Goal: Task Accomplishment & Management: Use online tool/utility

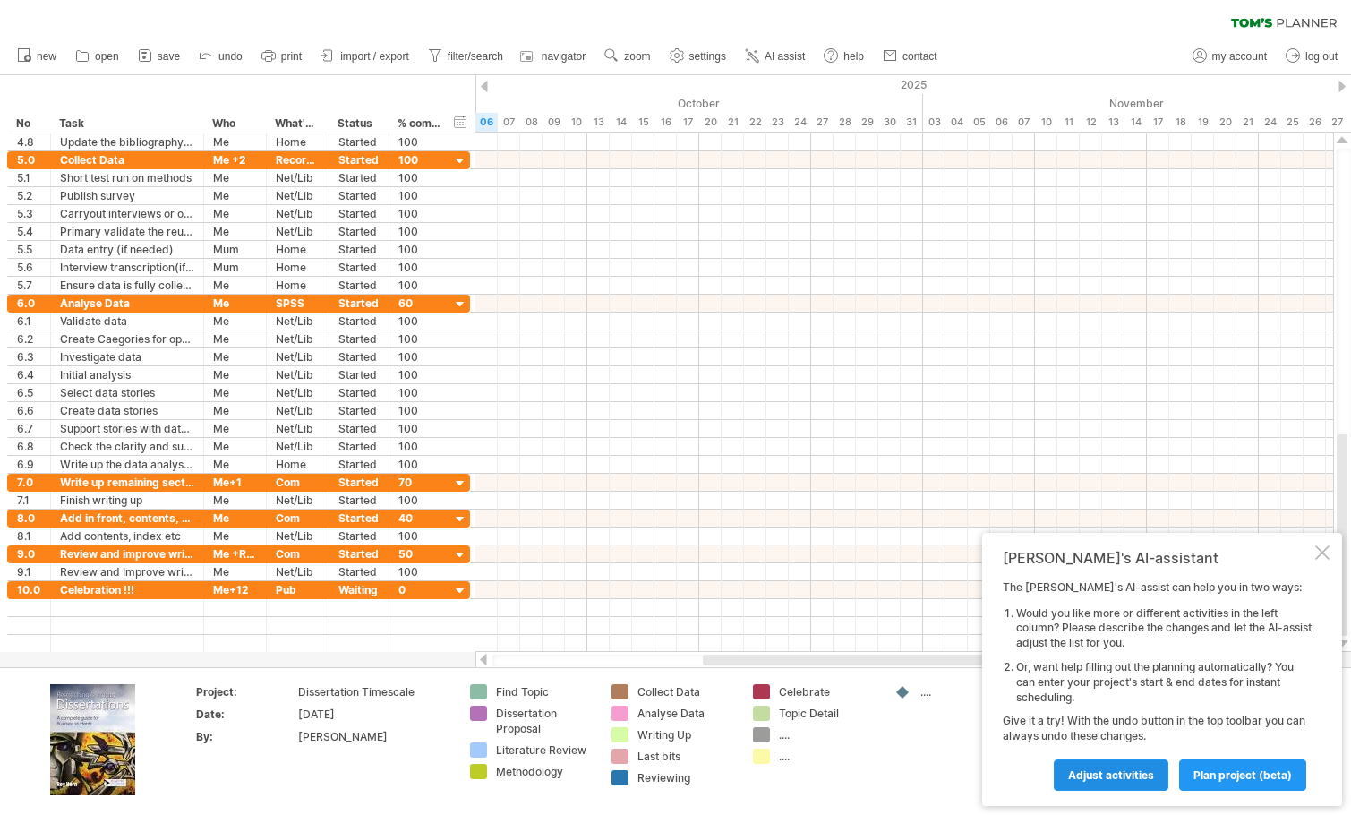
click at [1125, 770] on span "Adjust activities" at bounding box center [1111, 774] width 86 height 13
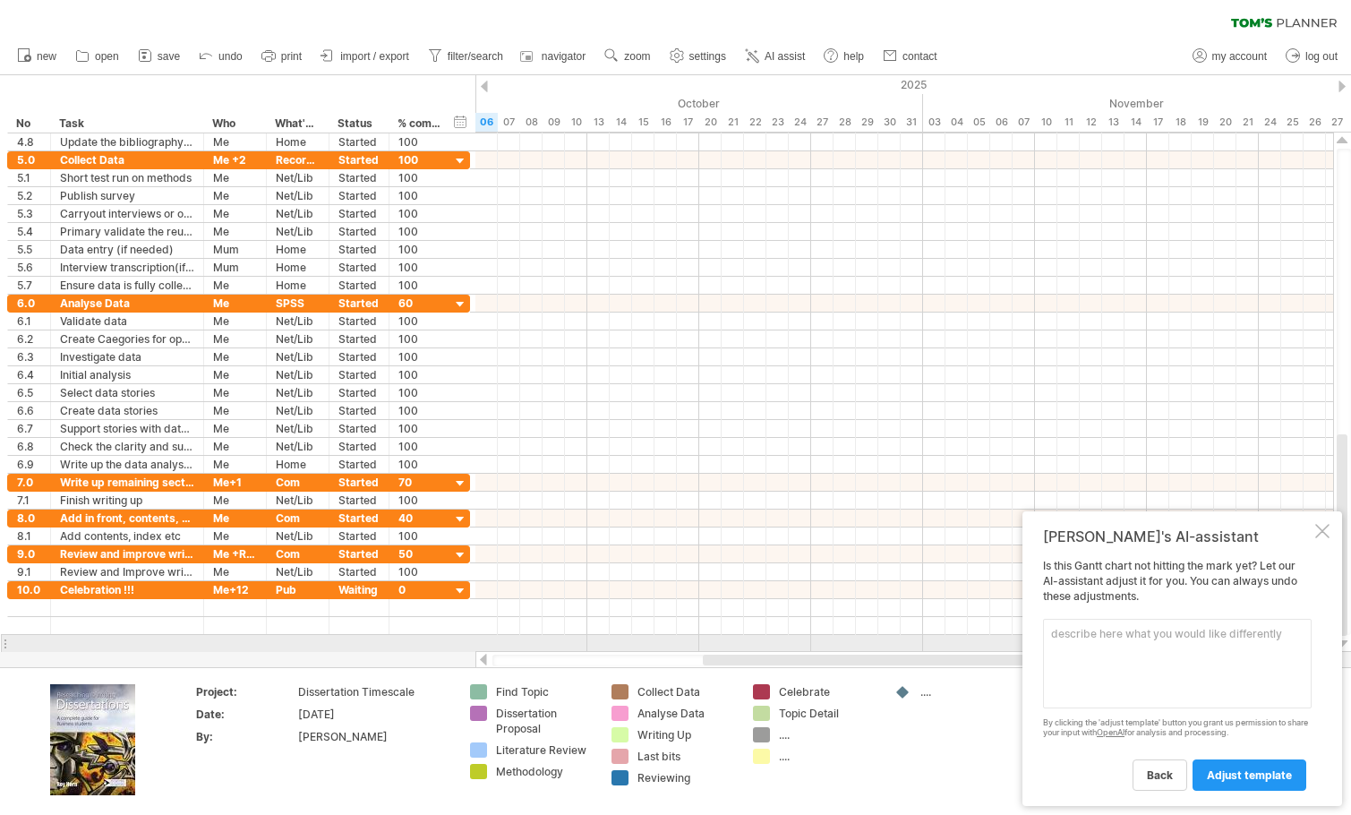
click at [1107, 651] on textarea at bounding box center [1177, 664] width 269 height 90
click at [1051, 636] on textarea "deadline date" at bounding box center [1177, 664] width 269 height 90
click at [1182, 635] on textarea "change deadline date" at bounding box center [1177, 664] width 269 height 90
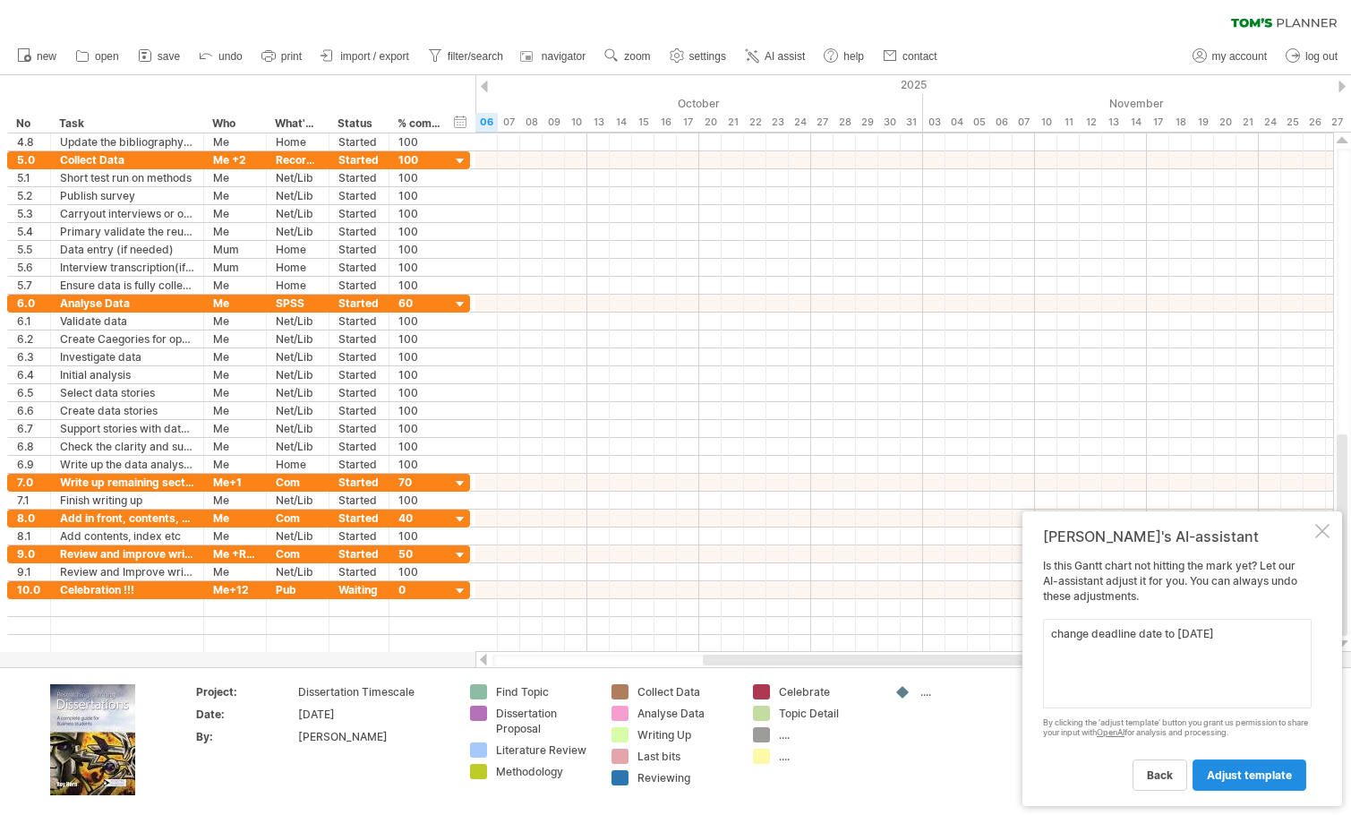
type textarea "change deadline date to [DATE]"
click at [1272, 774] on span "adjust template" at bounding box center [1249, 774] width 85 height 13
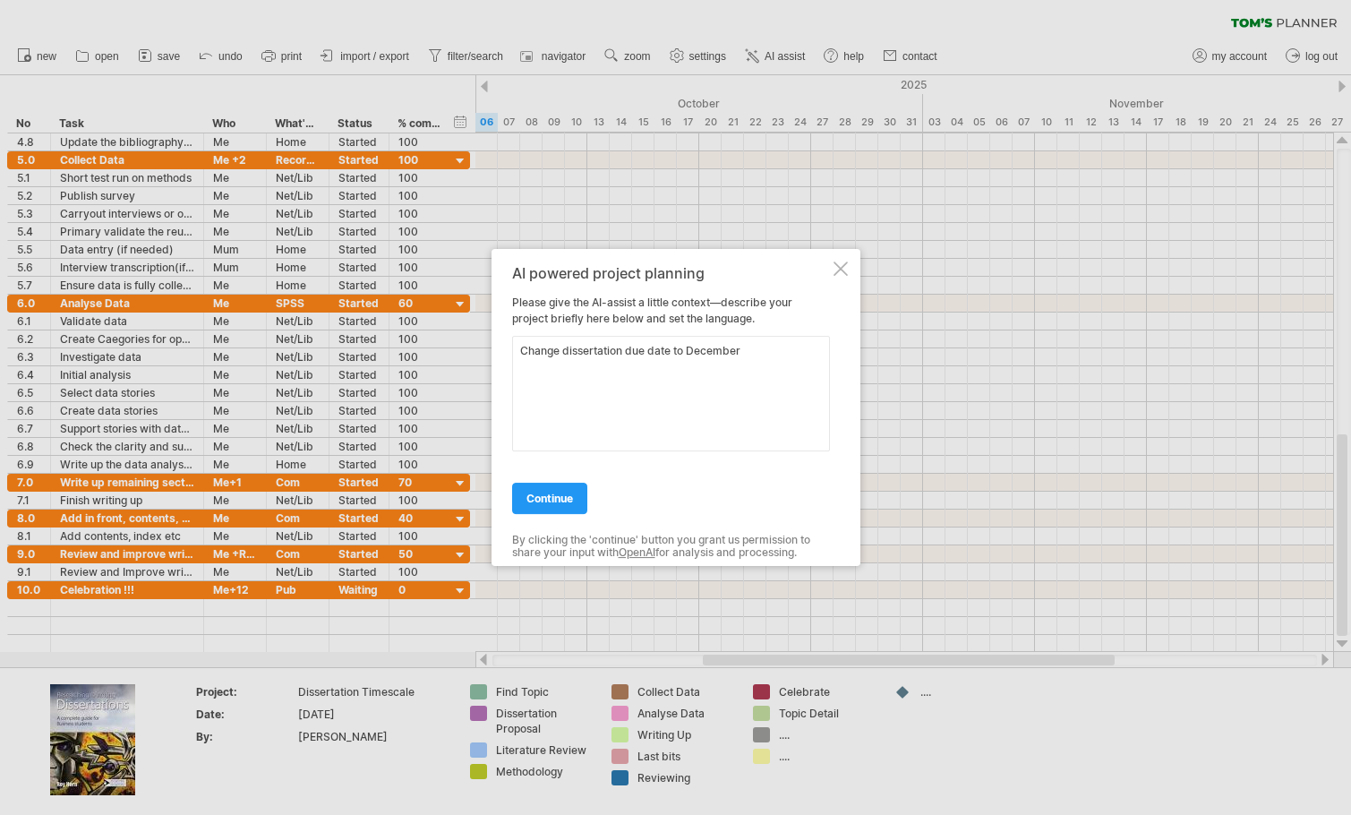
type textarea "Change dissertation due date to December"
click at [945, 774] on div at bounding box center [675, 407] width 1351 height 815
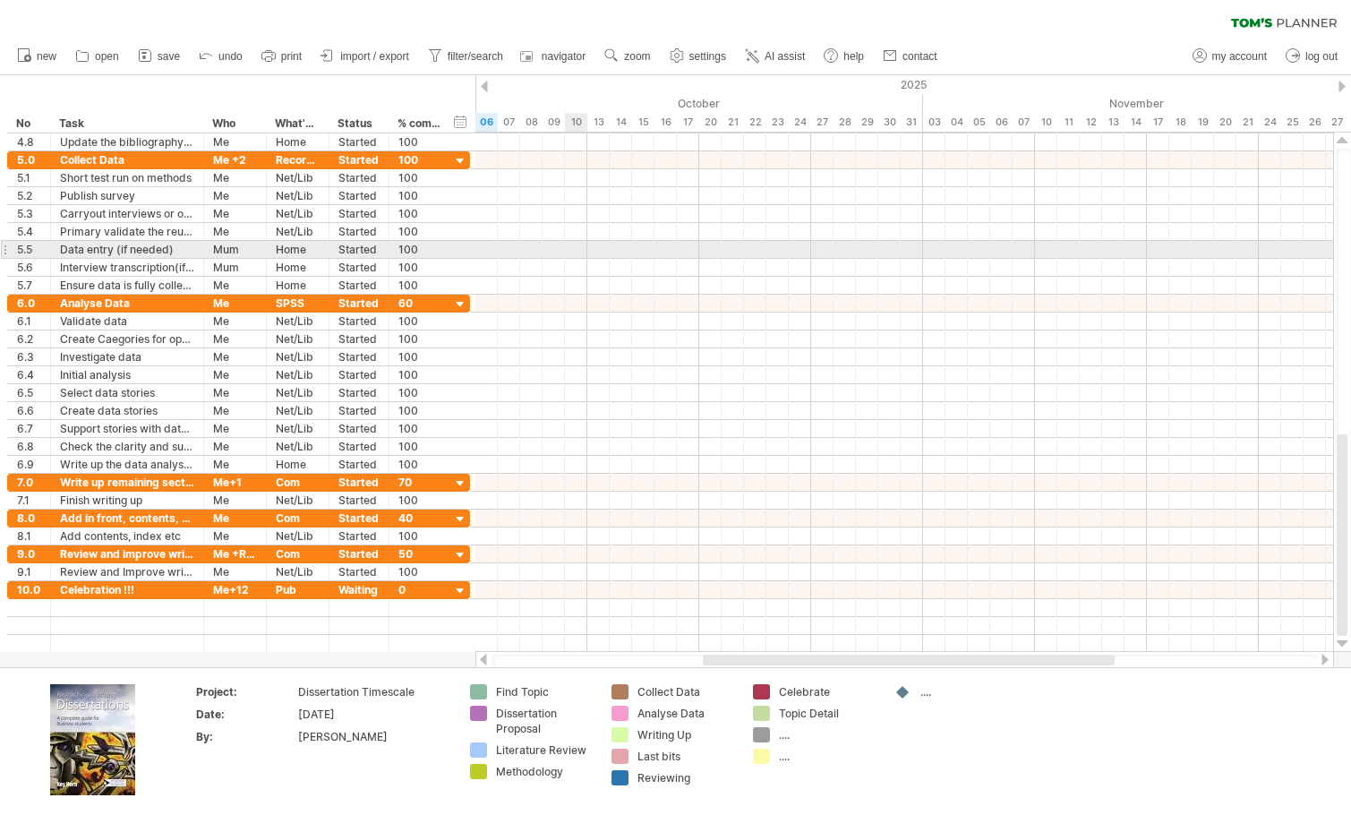
click at [586, 252] on div at bounding box center [904, 250] width 858 height 18
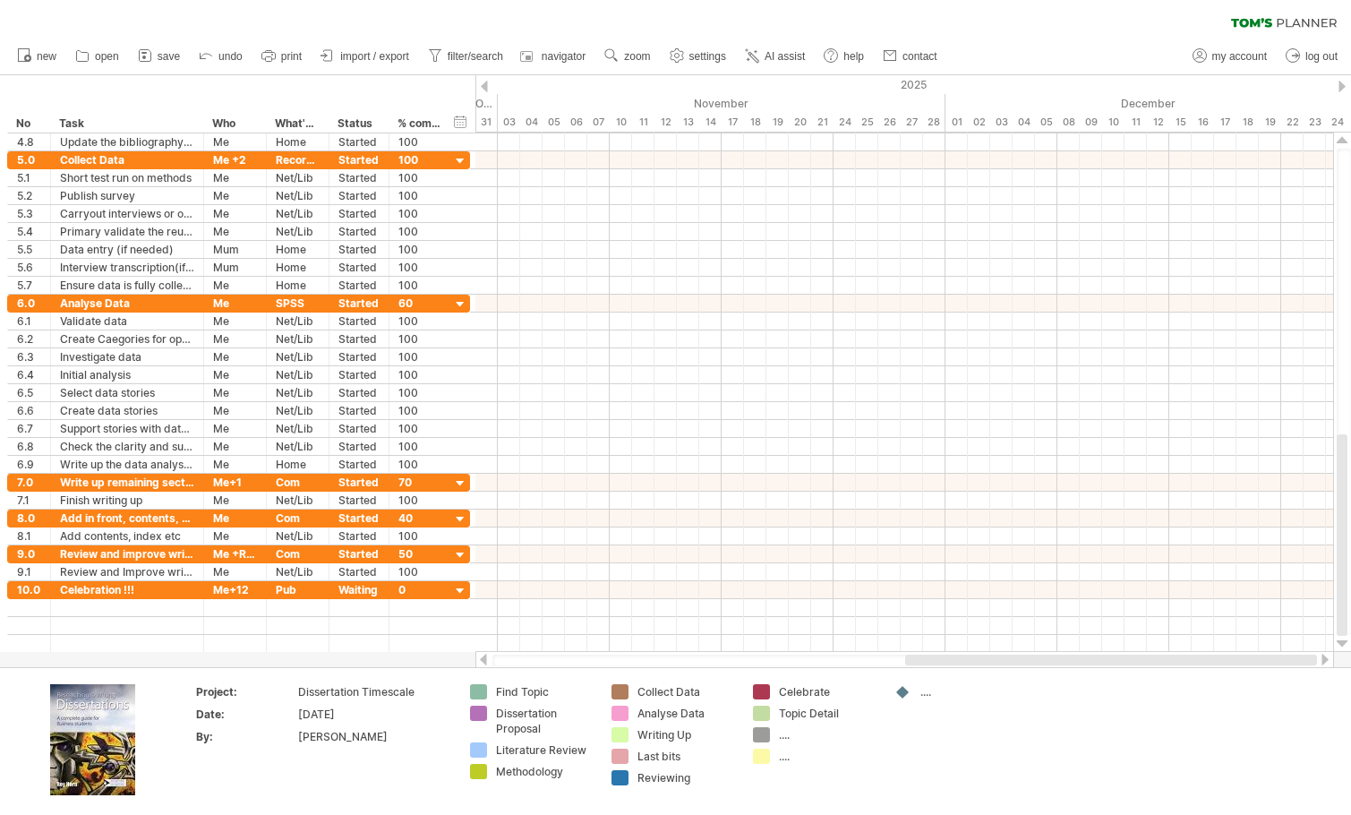
drag, startPoint x: 767, startPoint y: 658, endPoint x: 1039, endPoint y: 655, distance: 271.3
click at [1039, 655] on div at bounding box center [1111, 660] width 412 height 11
click at [1049, 117] on div "05" at bounding box center [1046, 122] width 22 height 19
click at [1049, 115] on div "05" at bounding box center [1046, 122] width 22 height 19
click at [1001, 795] on td "...." at bounding box center [956, 741] width 141 height 114
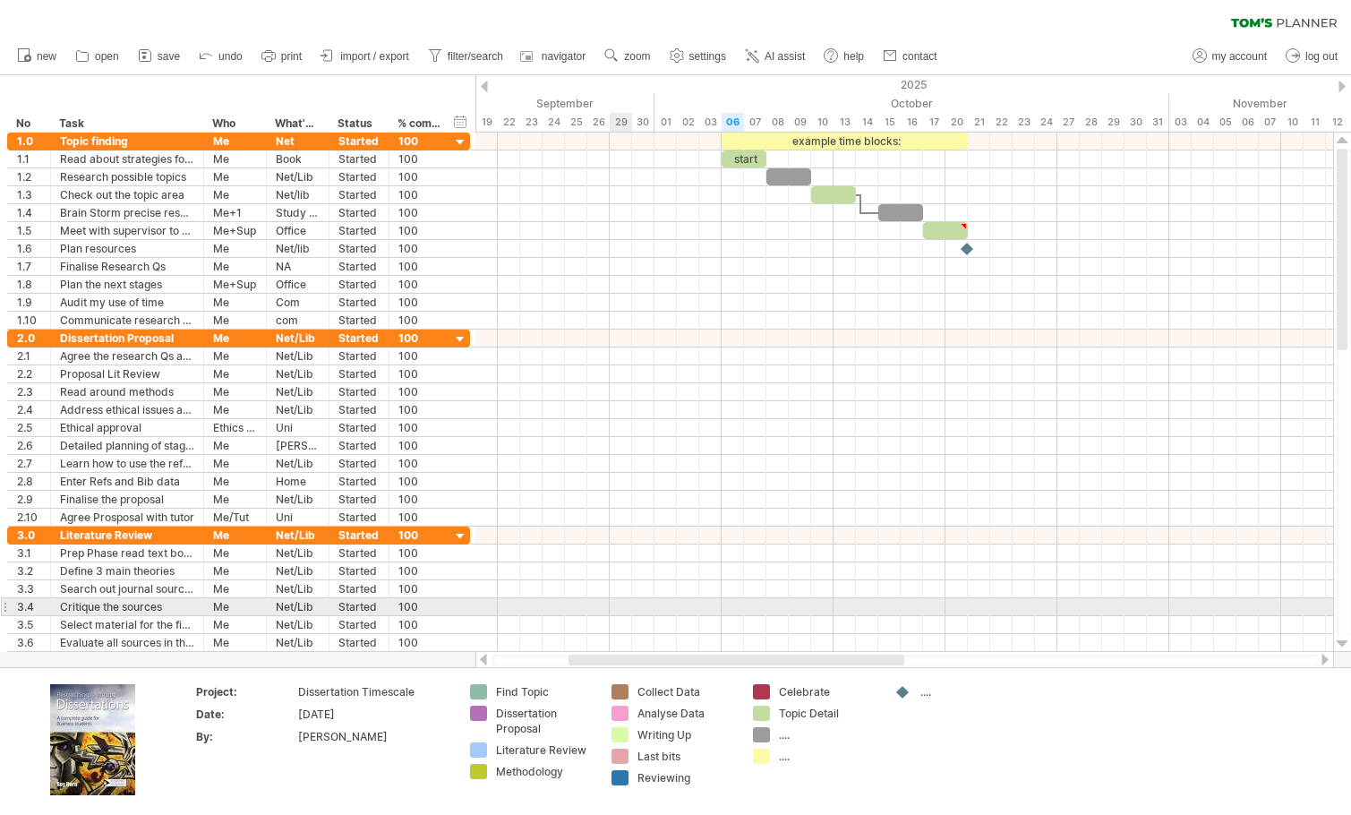
drag, startPoint x: 886, startPoint y: 662, endPoint x: 627, endPoint y: 615, distance: 262.9
click at [627, 615] on div "Trying to reach [DOMAIN_NAME] Connected again... 0% clear filter new *" at bounding box center [675, 407] width 1351 height 815
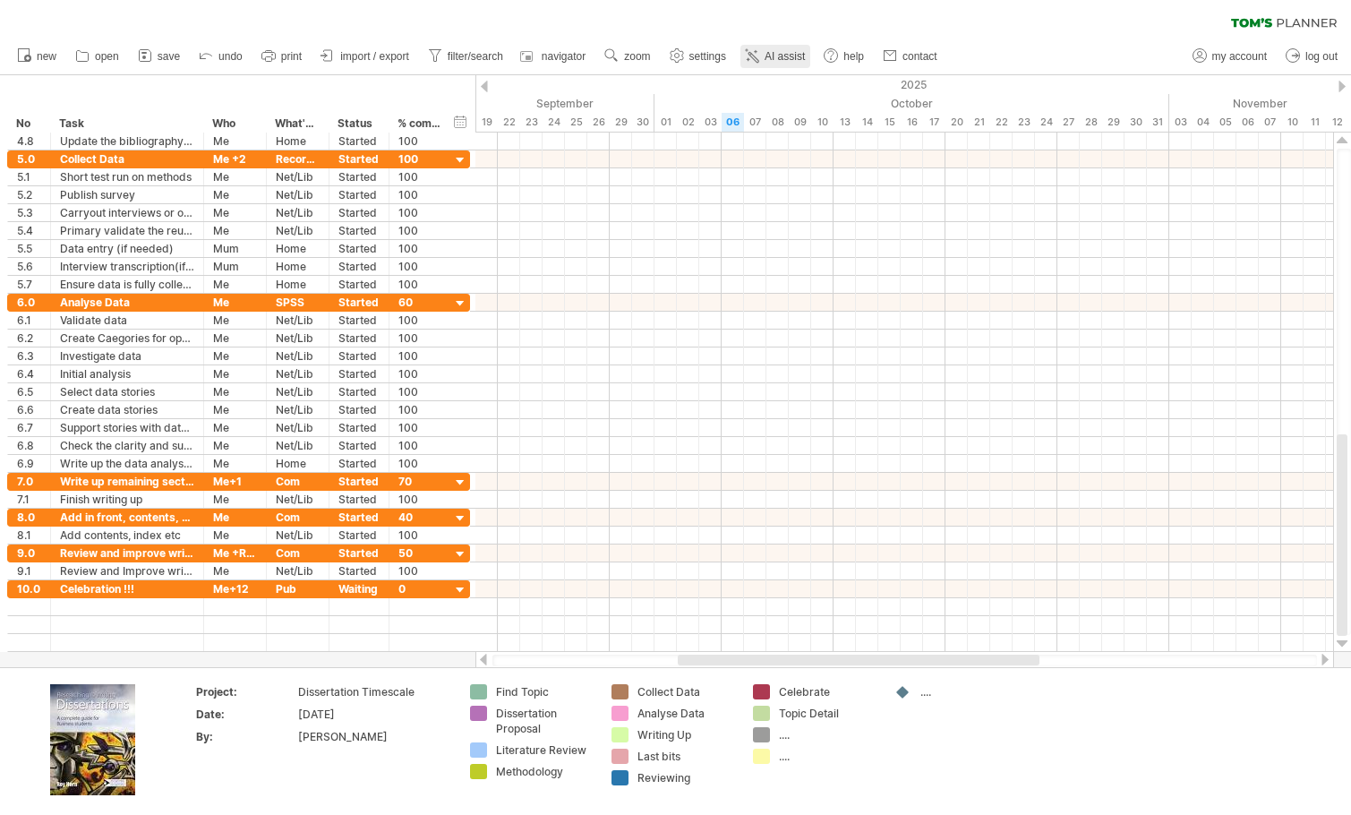
click at [783, 46] on link "AI assist" at bounding box center [775, 56] width 70 height 23
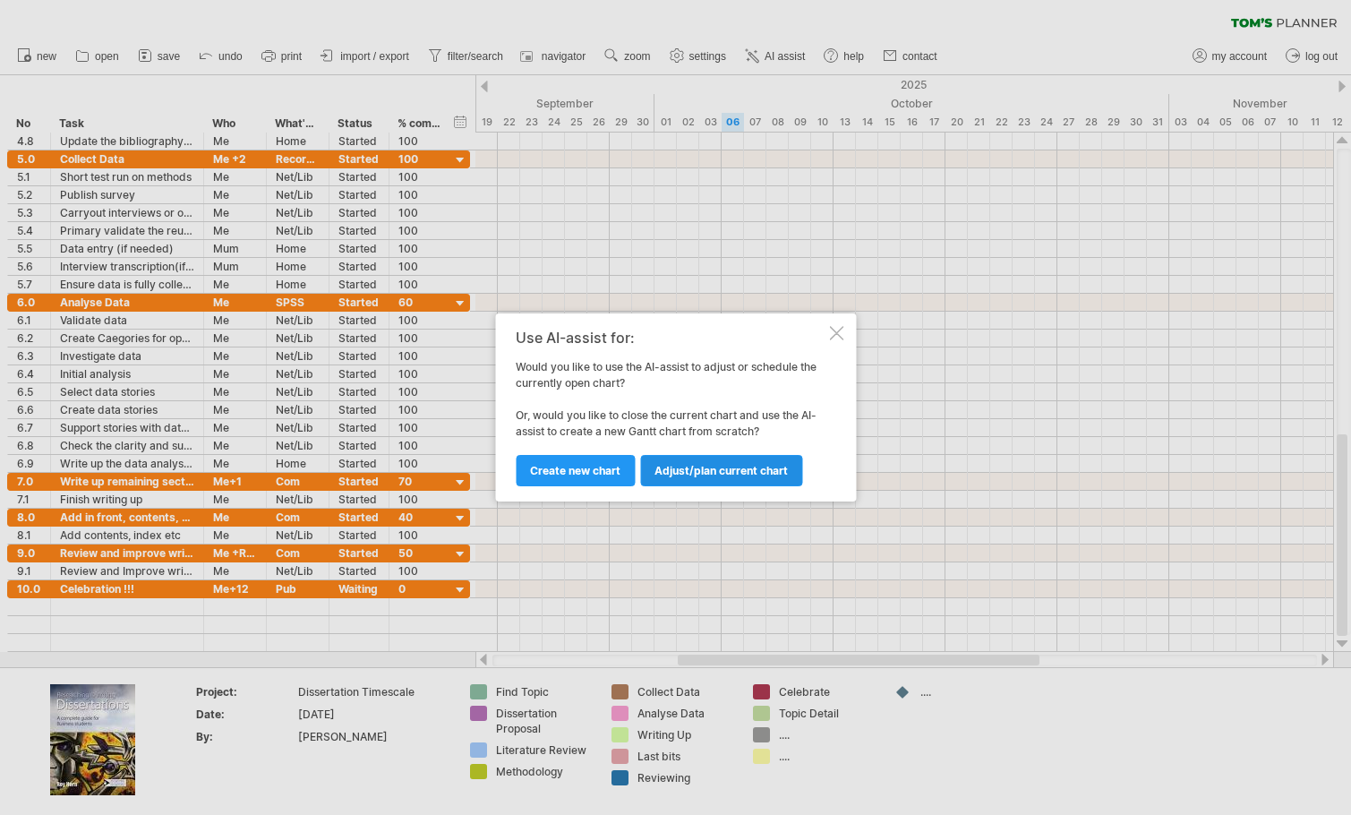
click at [719, 459] on link "Adjust/plan current chart" at bounding box center [721, 470] width 162 height 31
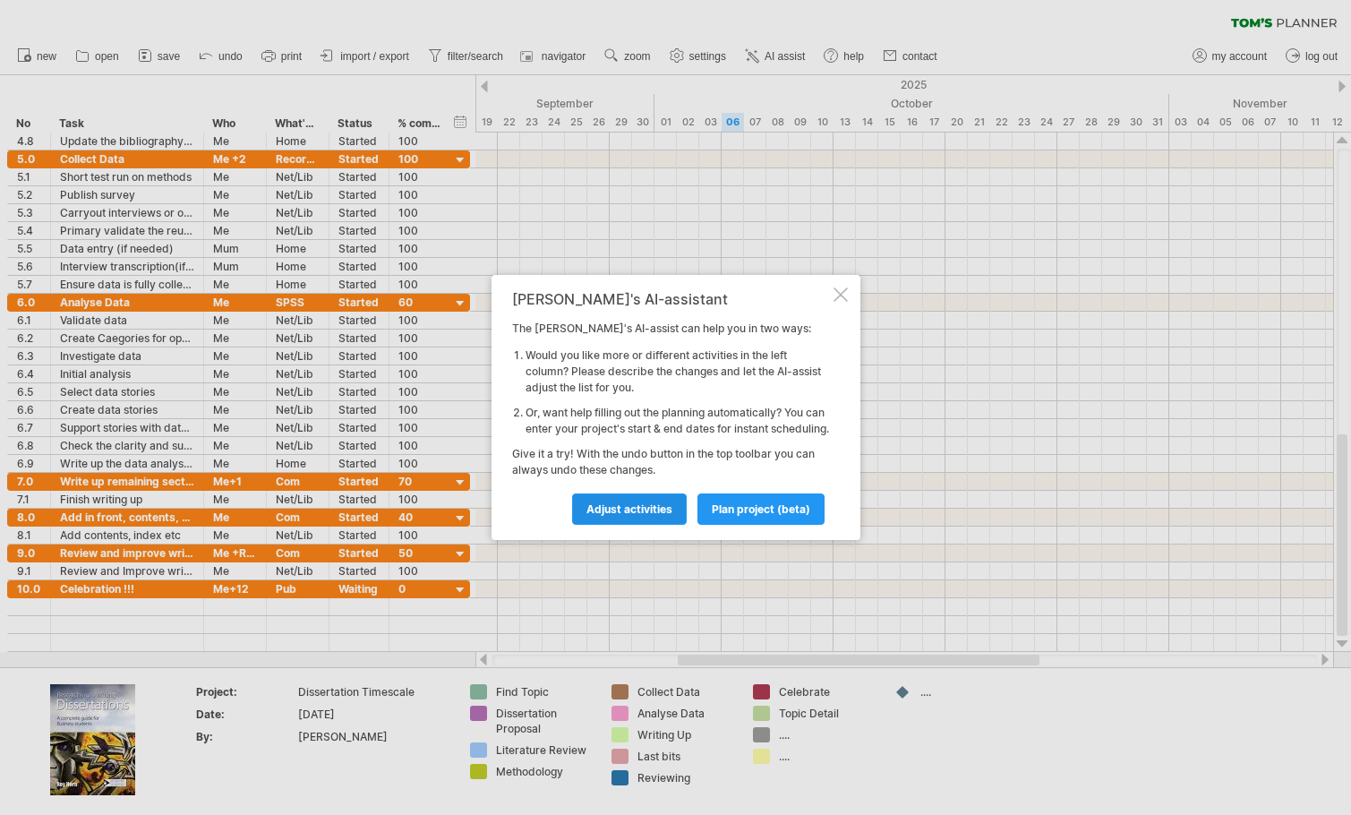
click at [629, 516] on span "Adjust activities" at bounding box center [629, 508] width 86 height 13
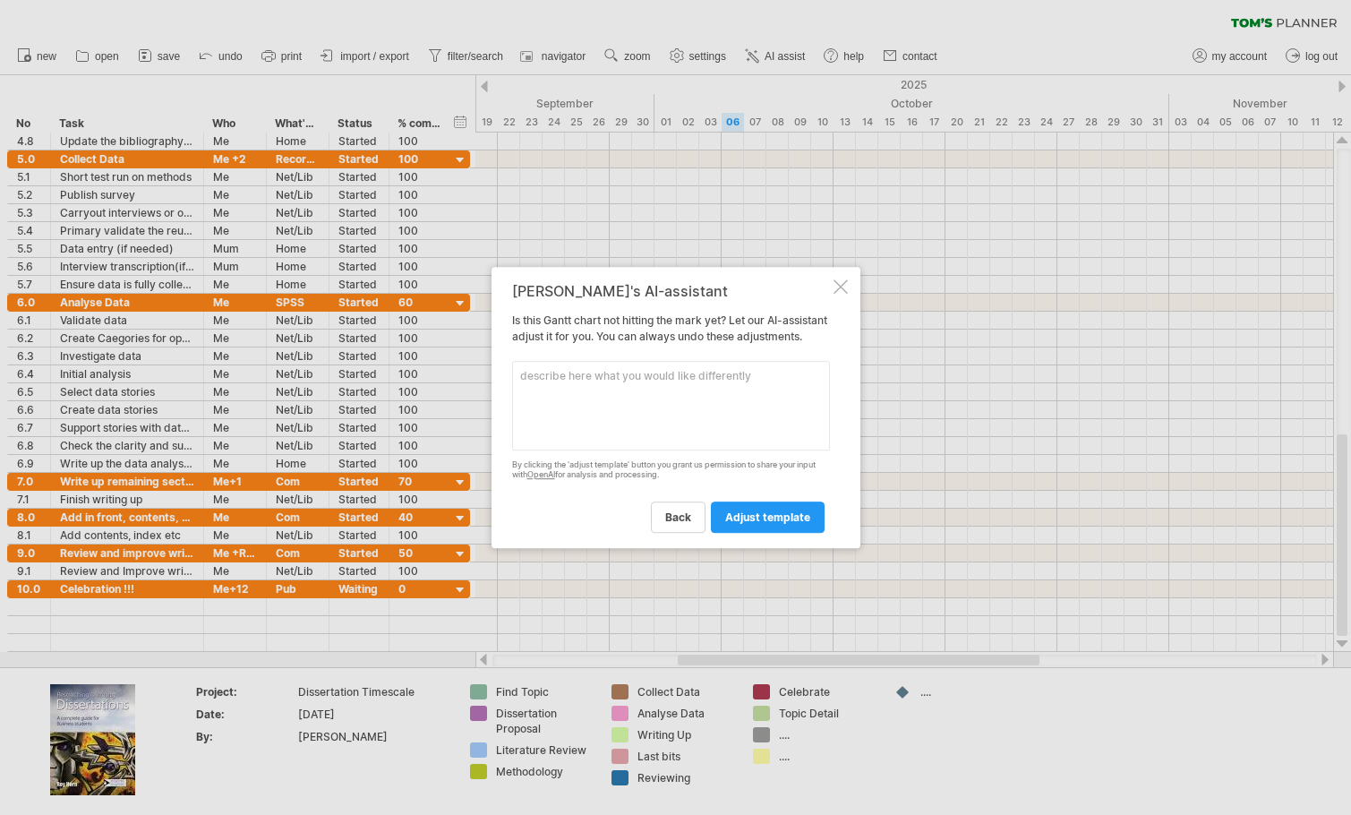
click at [613, 420] on textarea at bounding box center [671, 406] width 318 height 90
type textarea "Change dissertation due date to [DATE]"
click at [751, 524] on span "adjust template" at bounding box center [767, 516] width 85 height 13
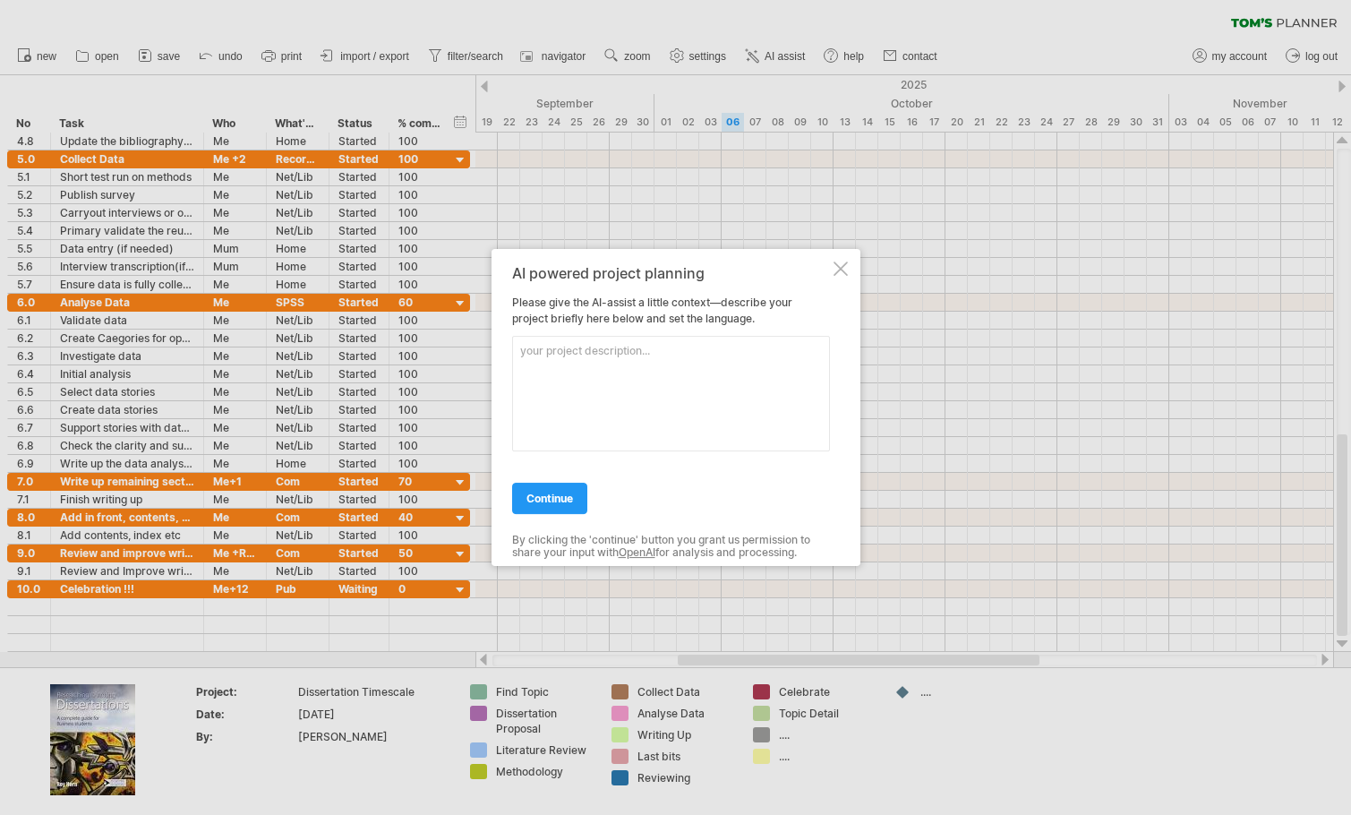
click at [642, 355] on textarea at bounding box center [671, 394] width 318 height 116
type textarea "Fill in the rest of the [PERSON_NAME] chart"
click at [566, 501] on span "continue" at bounding box center [549, 498] width 47 height 13
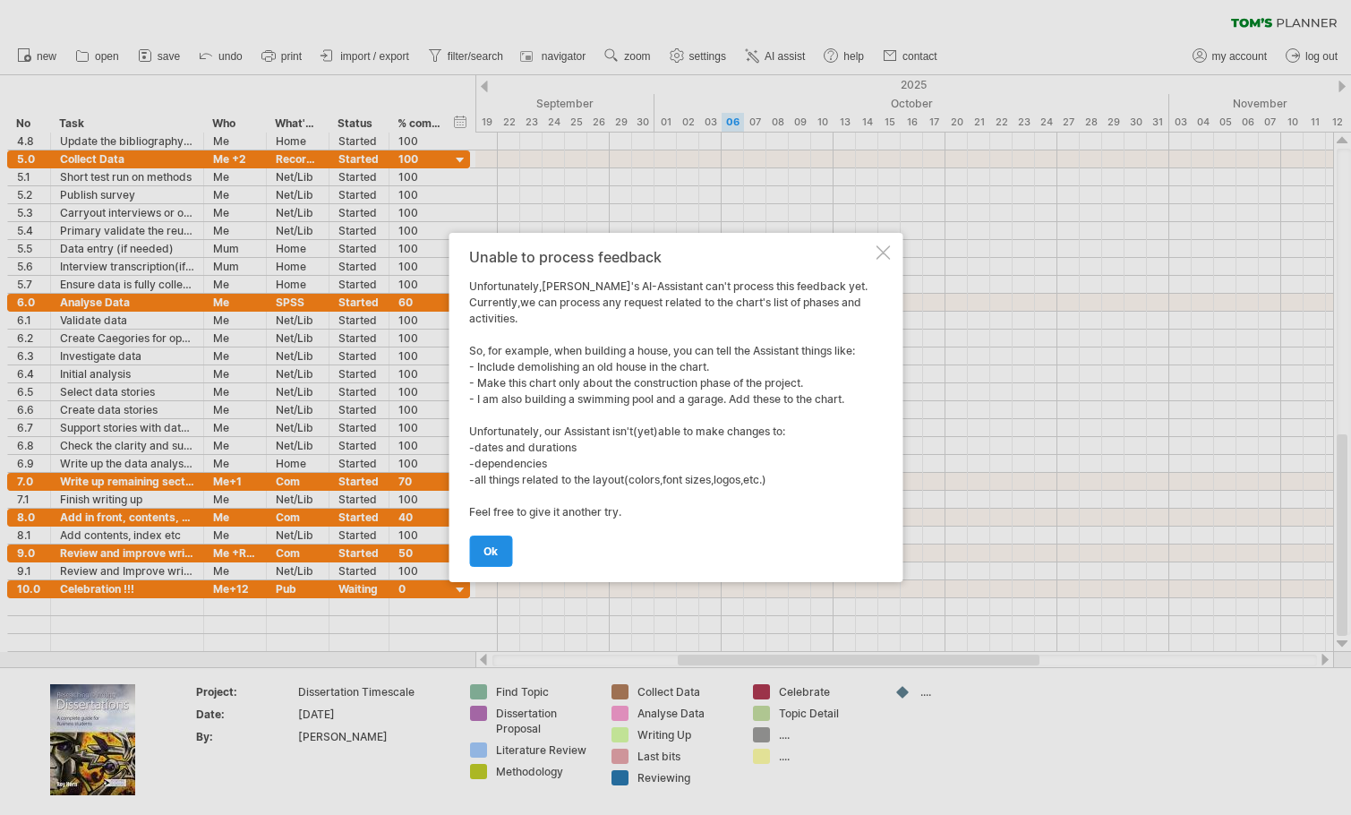
click at [488, 555] on span "ok" at bounding box center [490, 550] width 14 height 13
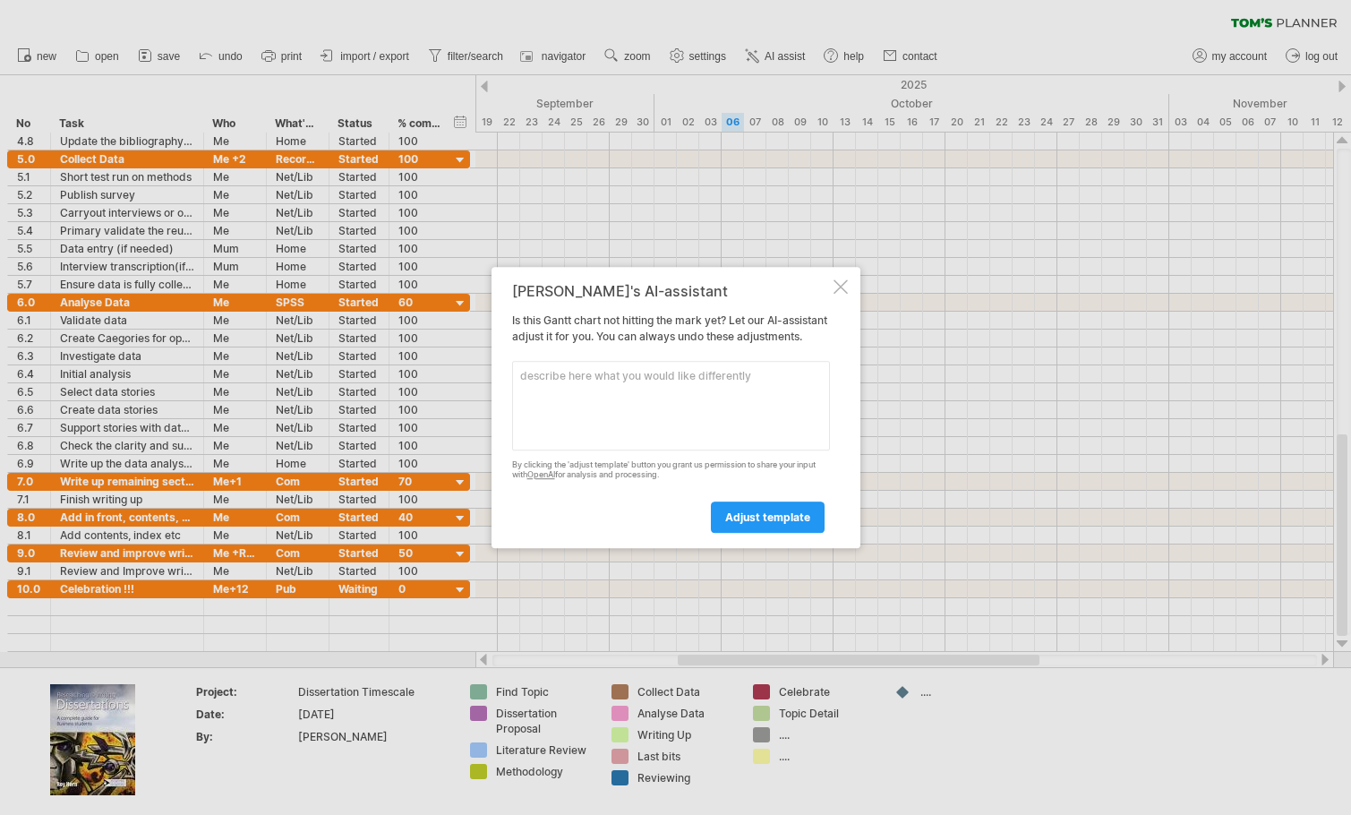
click at [844, 279] on div at bounding box center [841, 286] width 14 height 14
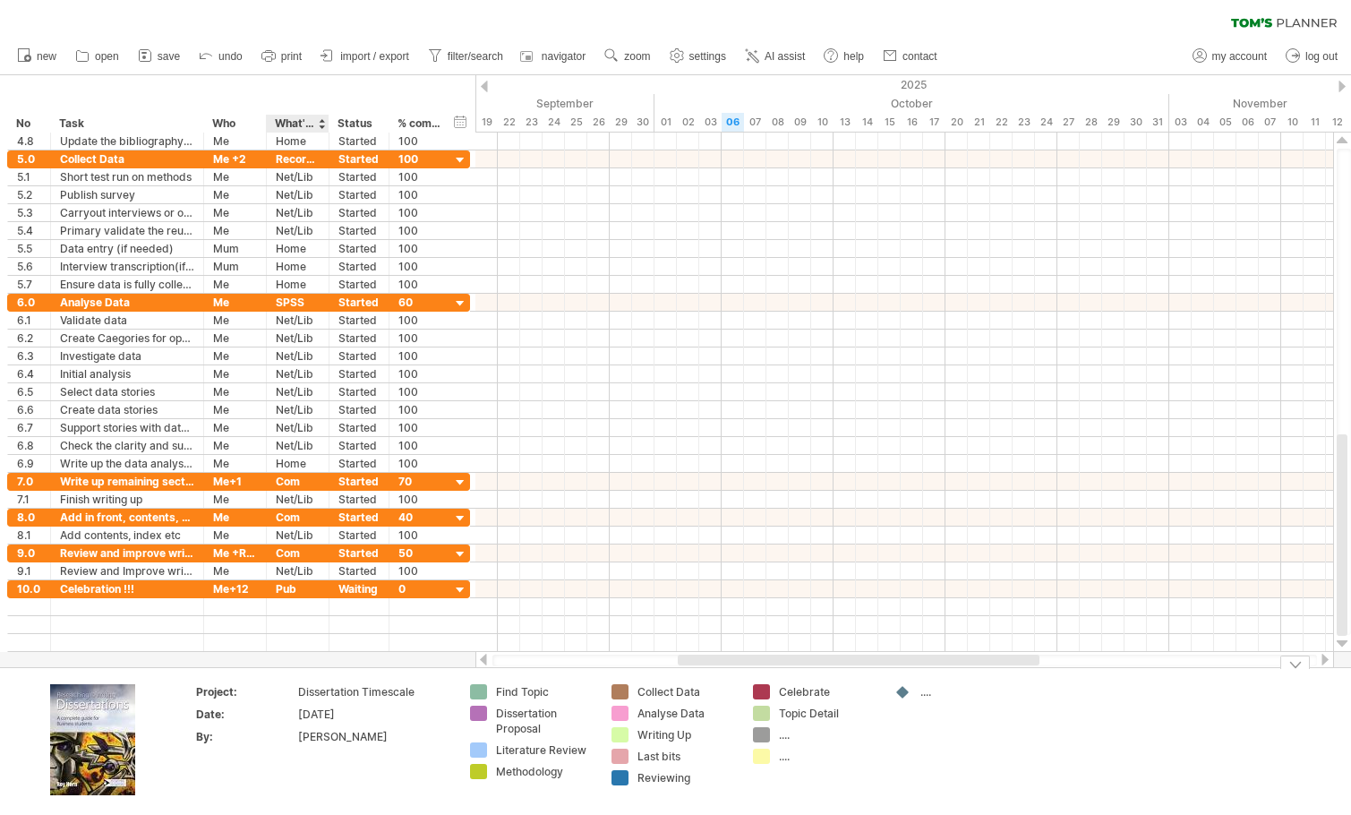
click at [317, 717] on div "[DATE]" at bounding box center [373, 713] width 150 height 15
click at [334, 713] on input "********" at bounding box center [369, 713] width 143 height 15
click at [386, 736] on div "[PERSON_NAME]" at bounding box center [373, 736] width 150 height 15
click at [920, 692] on div "...." at bounding box center [969, 691] width 98 height 15
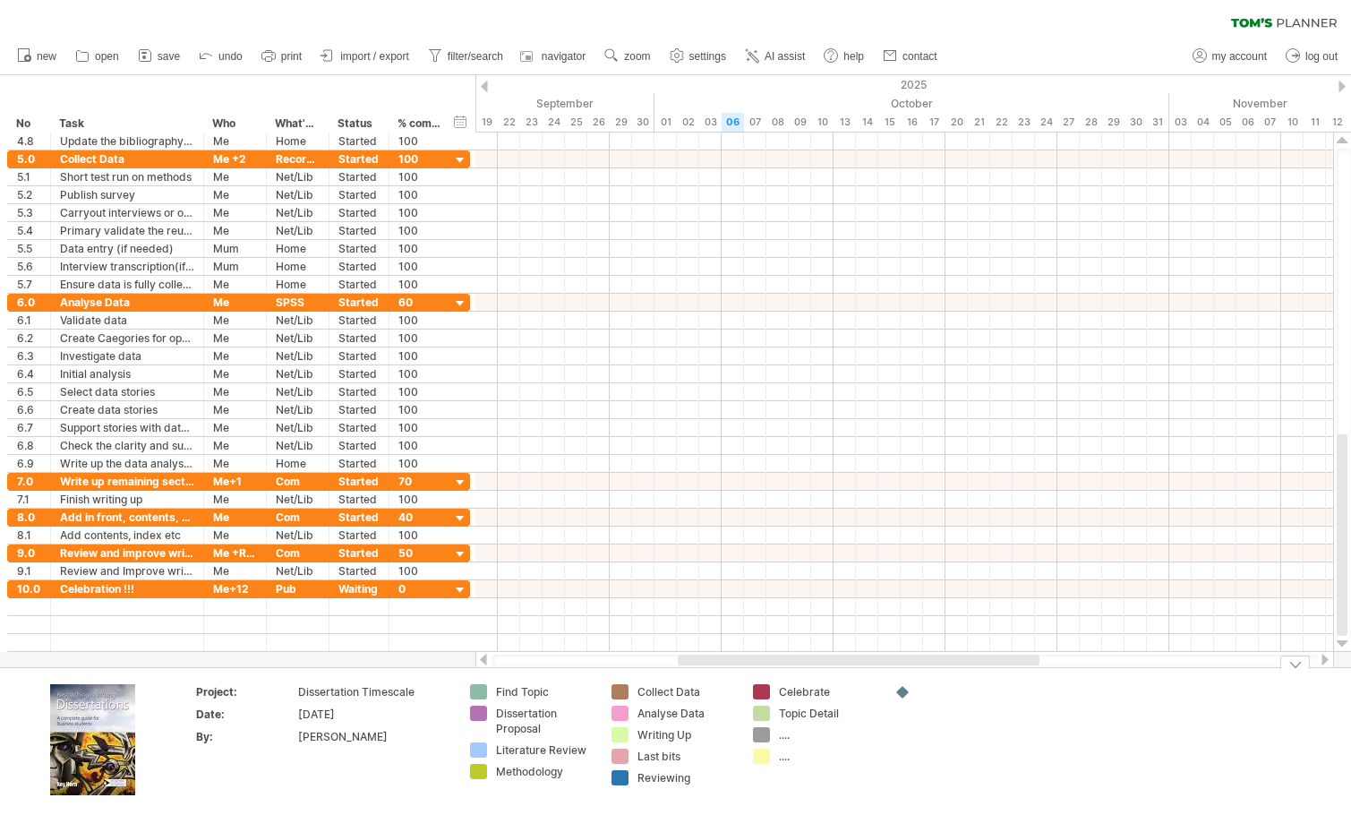
click at [910, 754] on td at bounding box center [956, 741] width 141 height 114
click at [778, 731] on div "...." at bounding box center [815, 734] width 124 height 15
click at [806, 715] on div "Topic Detail" at bounding box center [828, 713] width 98 height 15
click at [909, 689] on div at bounding box center [903, 692] width 18 height 17
click at [938, 693] on div at bounding box center [969, 691] width 98 height 15
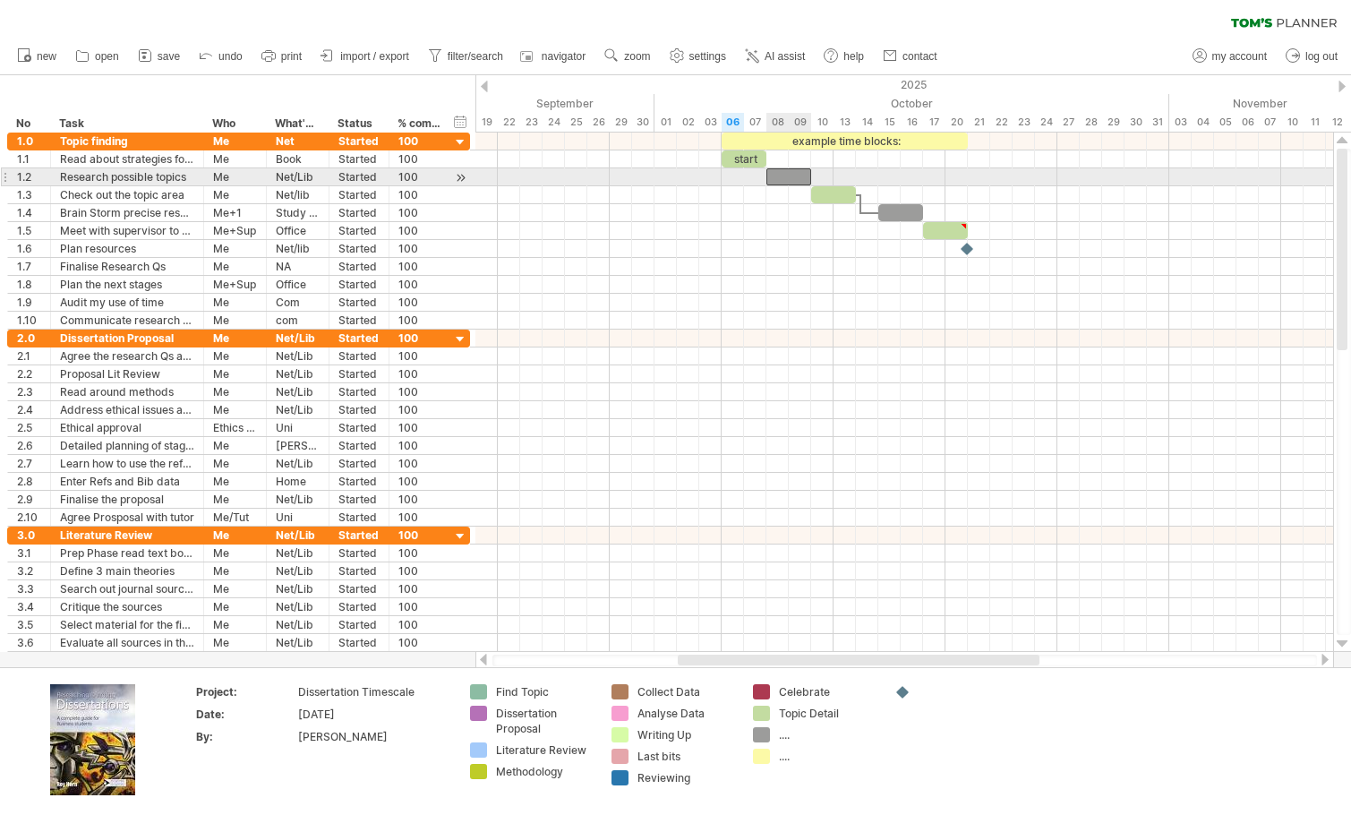
click at [784, 174] on div at bounding box center [788, 176] width 45 height 17
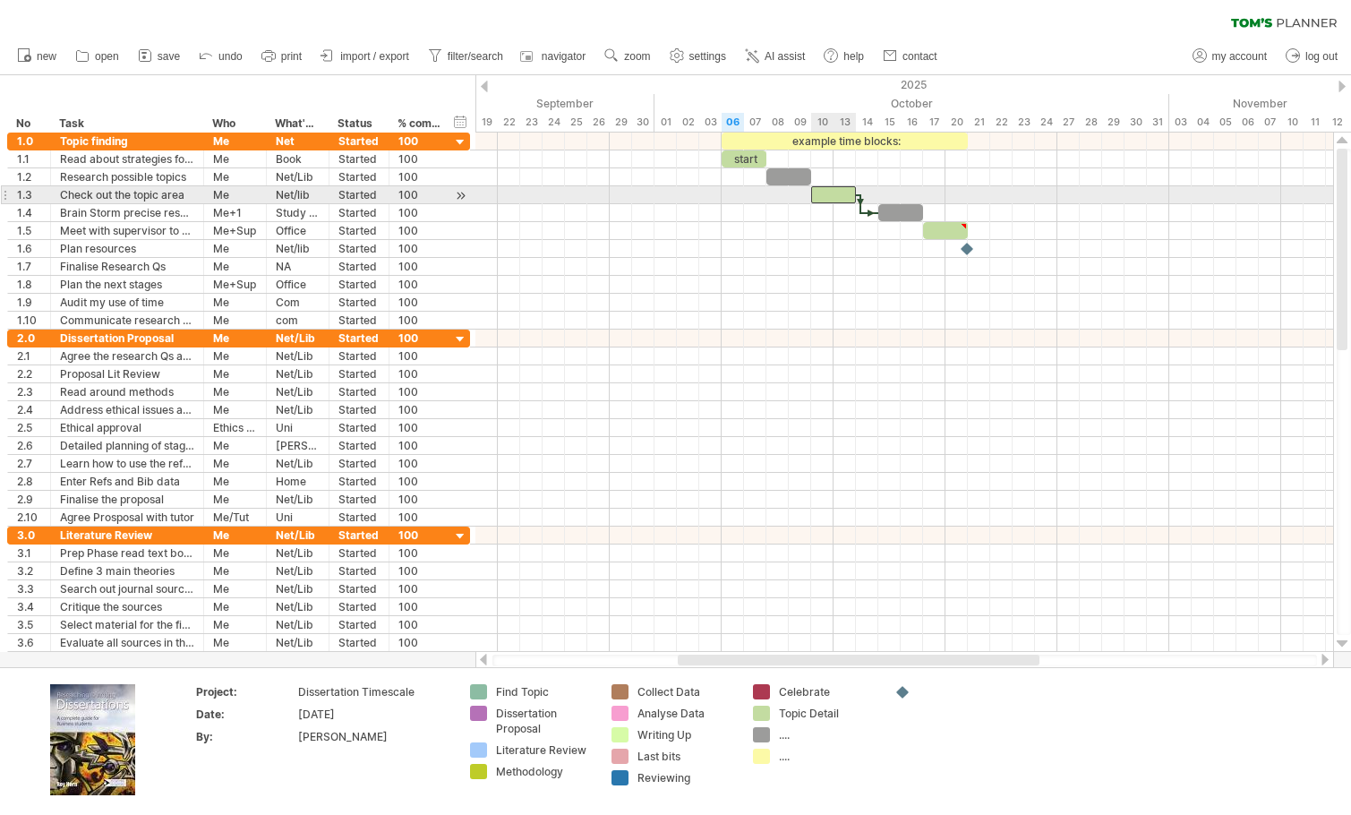
click at [834, 197] on div at bounding box center [833, 194] width 45 height 17
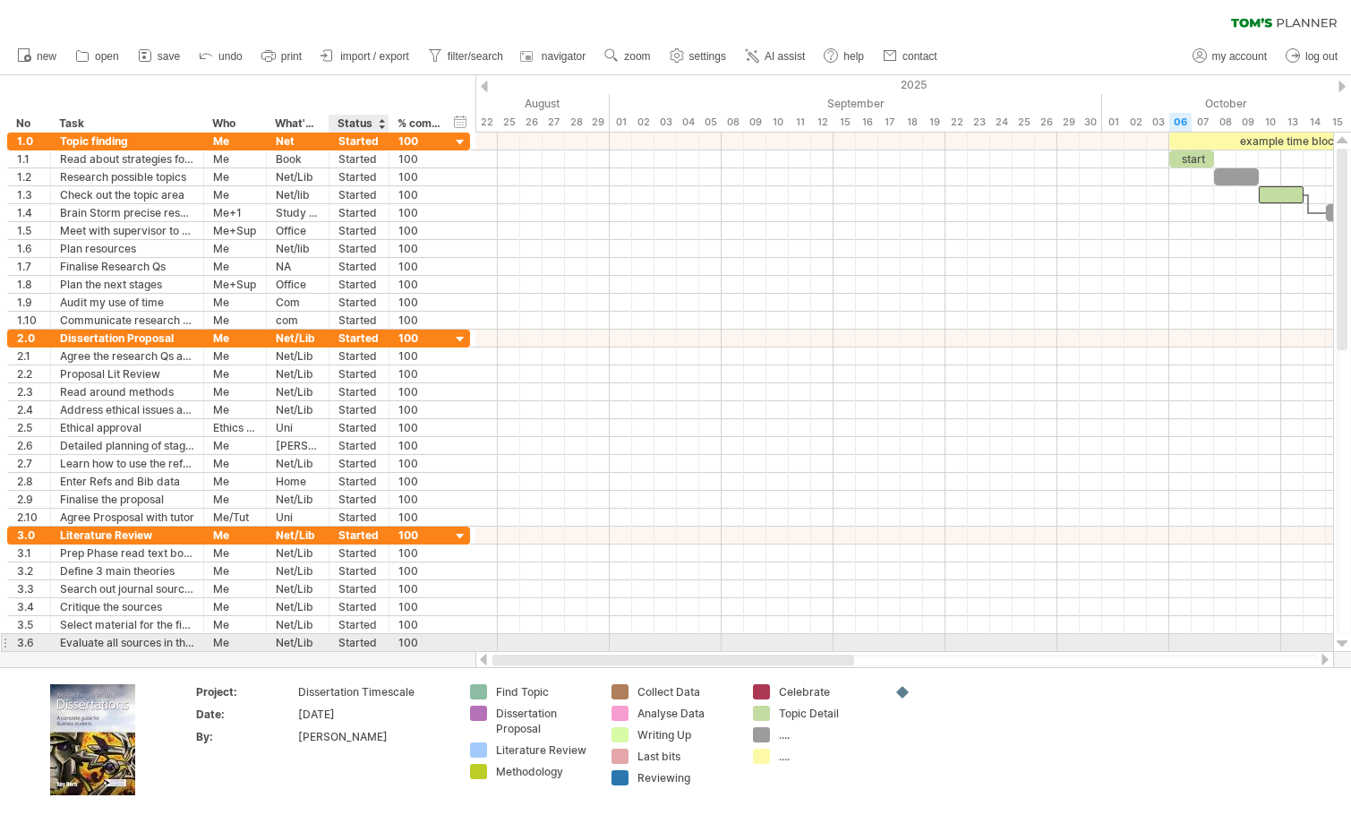
drag, startPoint x: 860, startPoint y: 658, endPoint x: 387, endPoint y: 646, distance: 472.9
click at [387, 646] on div "Trying to reach [DOMAIN_NAME] Connected again... 0% clear filter new *" at bounding box center [675, 407] width 1351 height 815
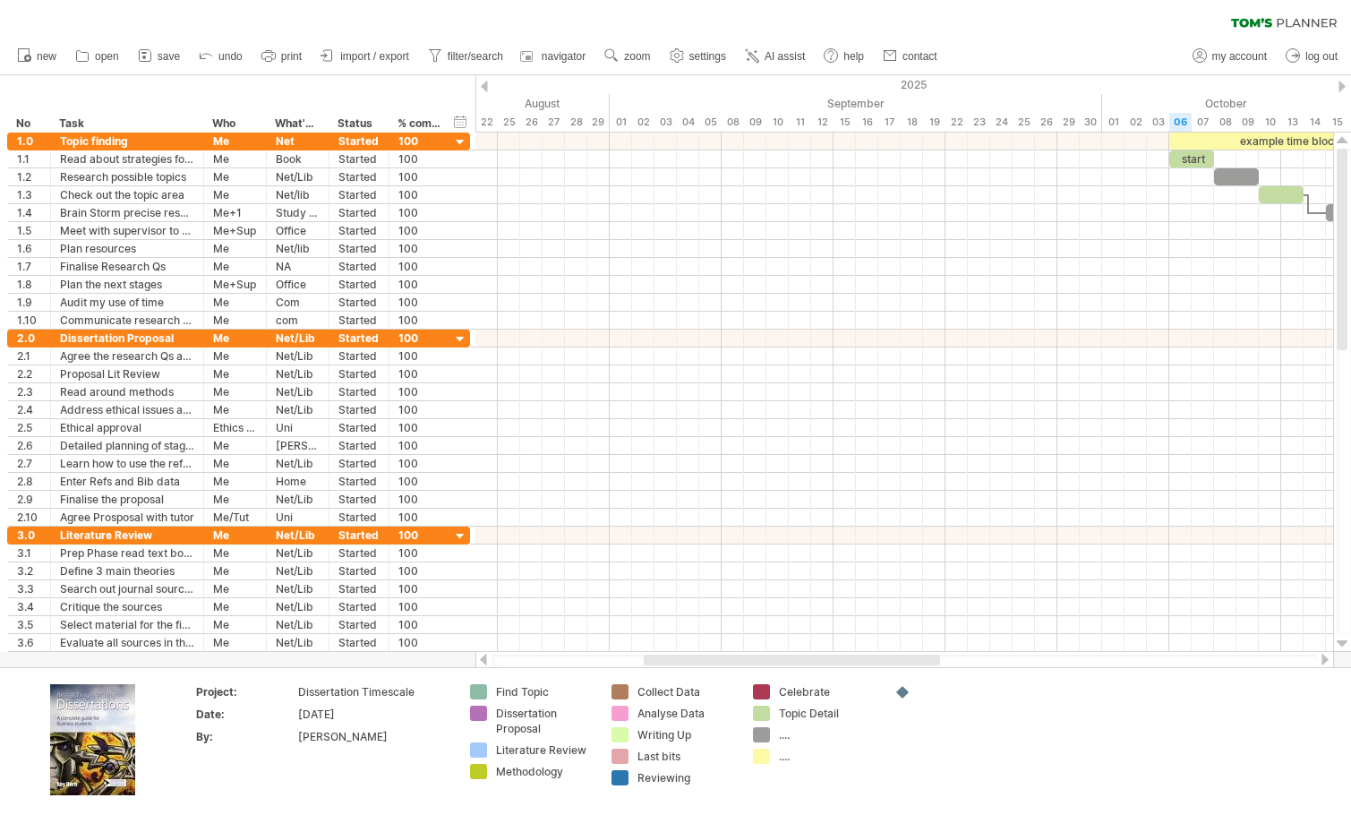
click at [167, 54] on span "save" at bounding box center [169, 56] width 22 height 13
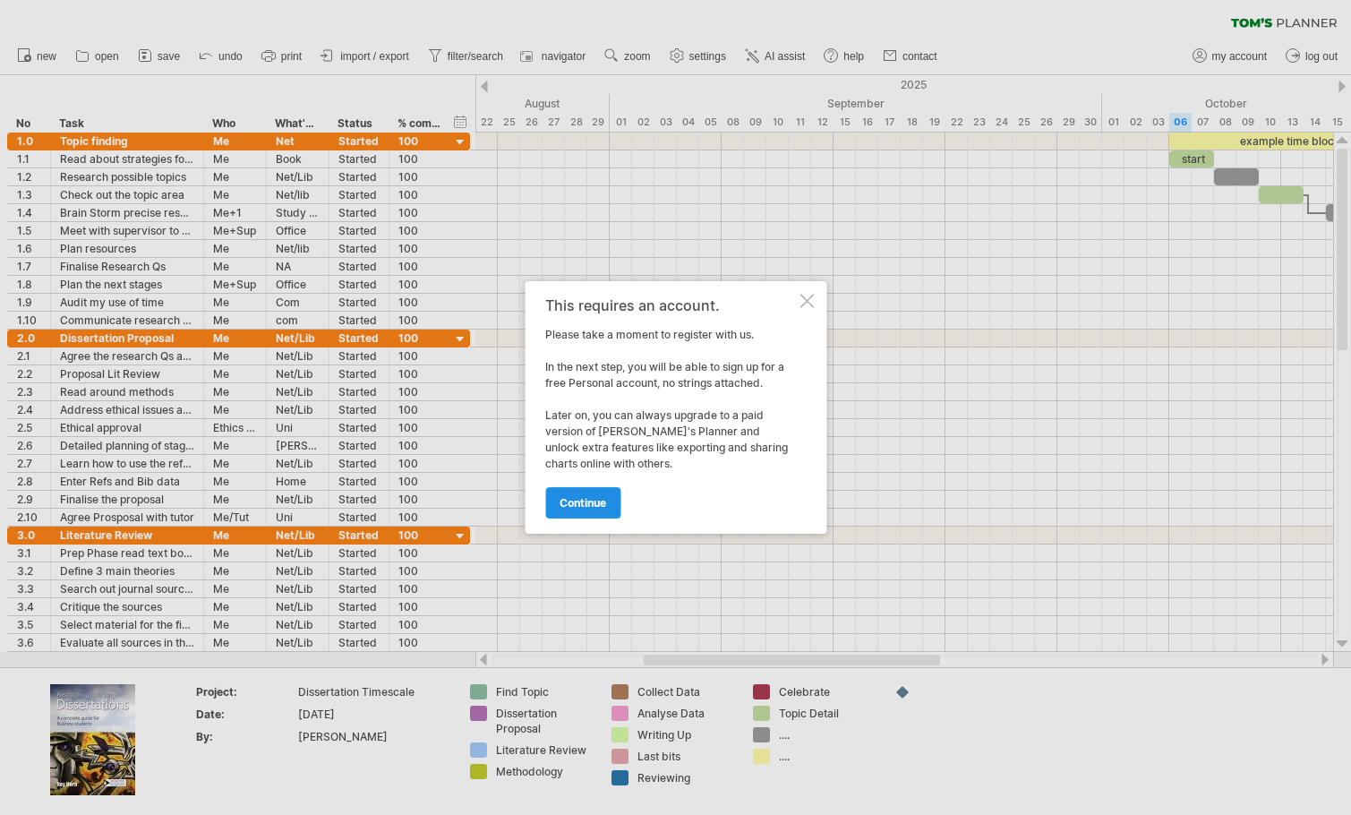
click at [581, 502] on span "continue" at bounding box center [583, 502] width 47 height 13
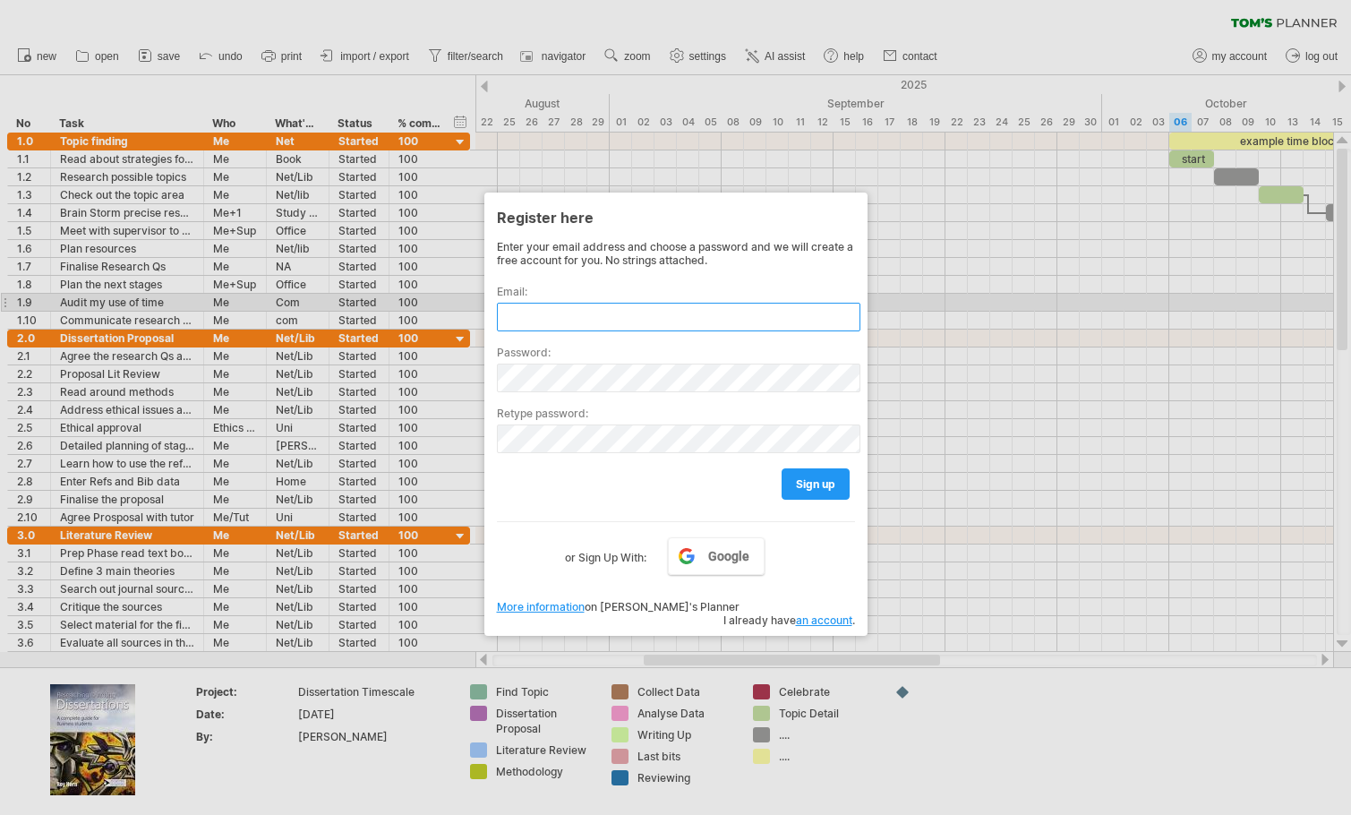
click at [591, 308] on input "text" at bounding box center [679, 317] width 364 height 29
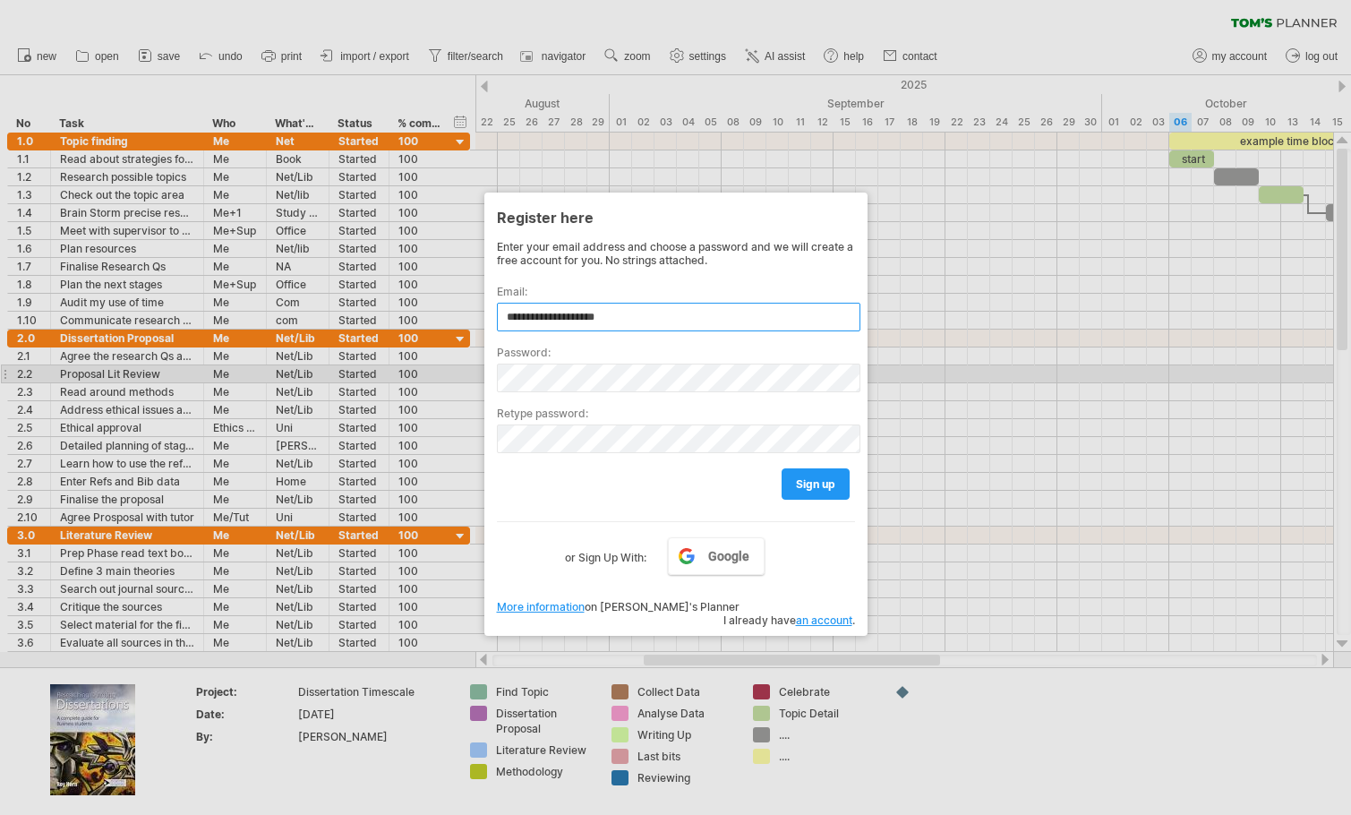
type input "**********"
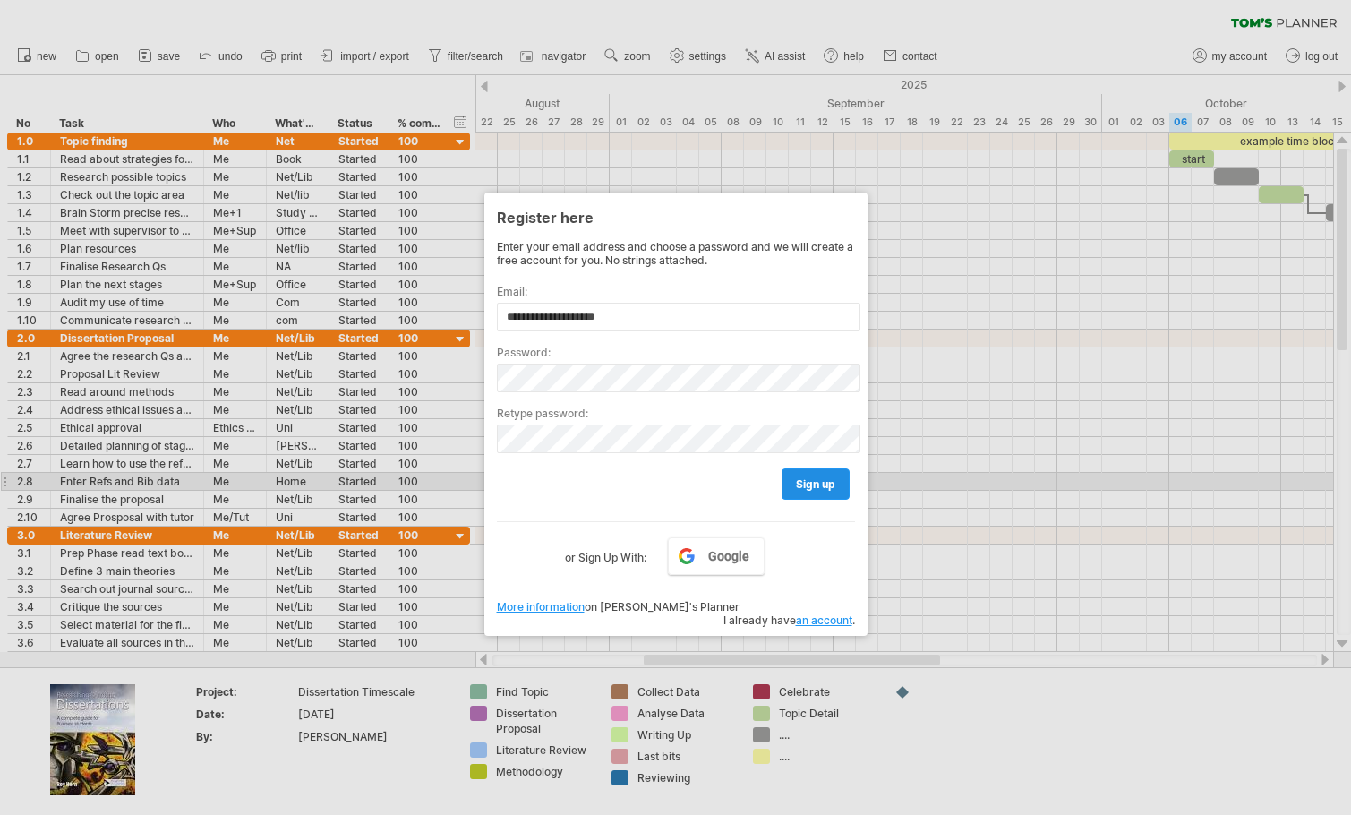
click at [821, 480] on span "sign up" at bounding box center [815, 483] width 39 height 13
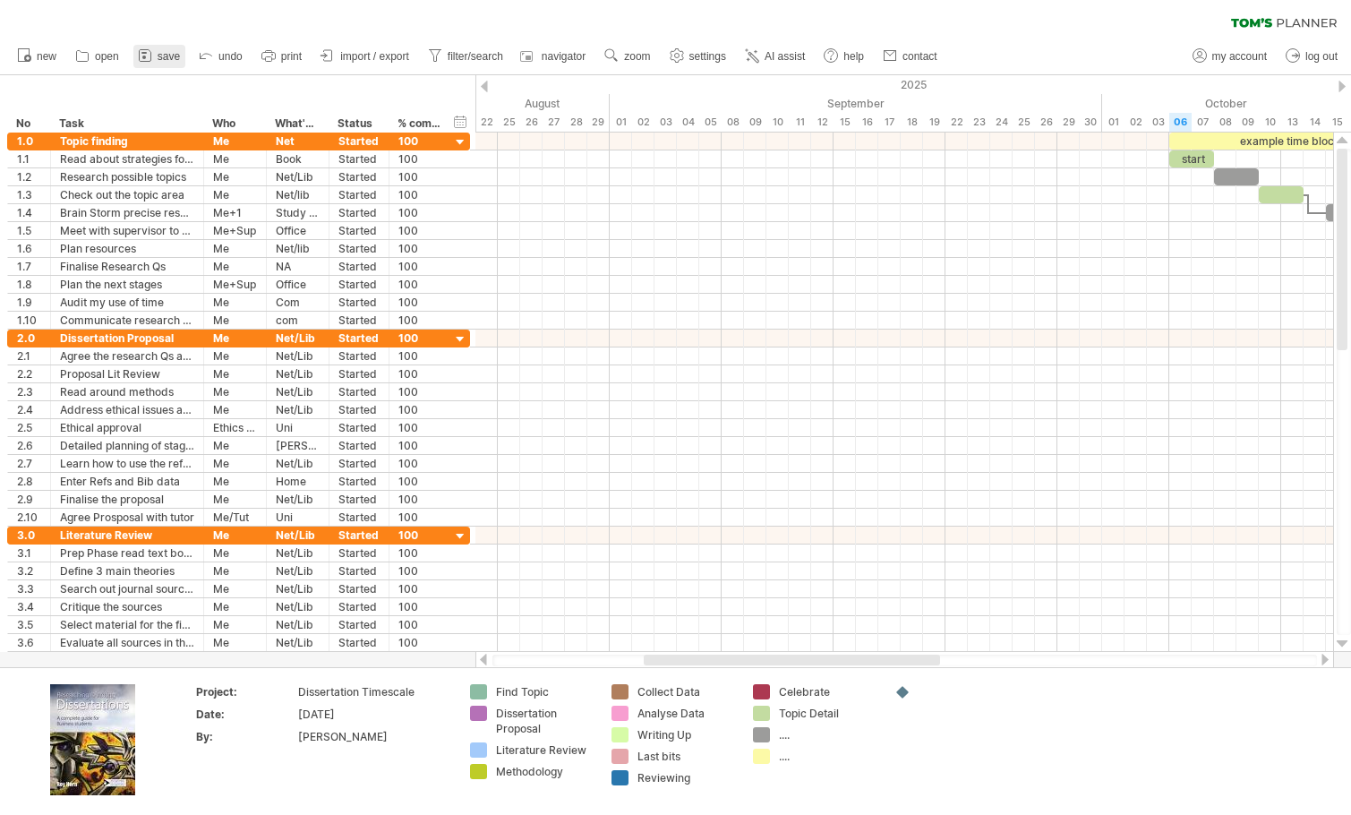
click at [177, 57] on span "save" at bounding box center [169, 56] width 22 height 13
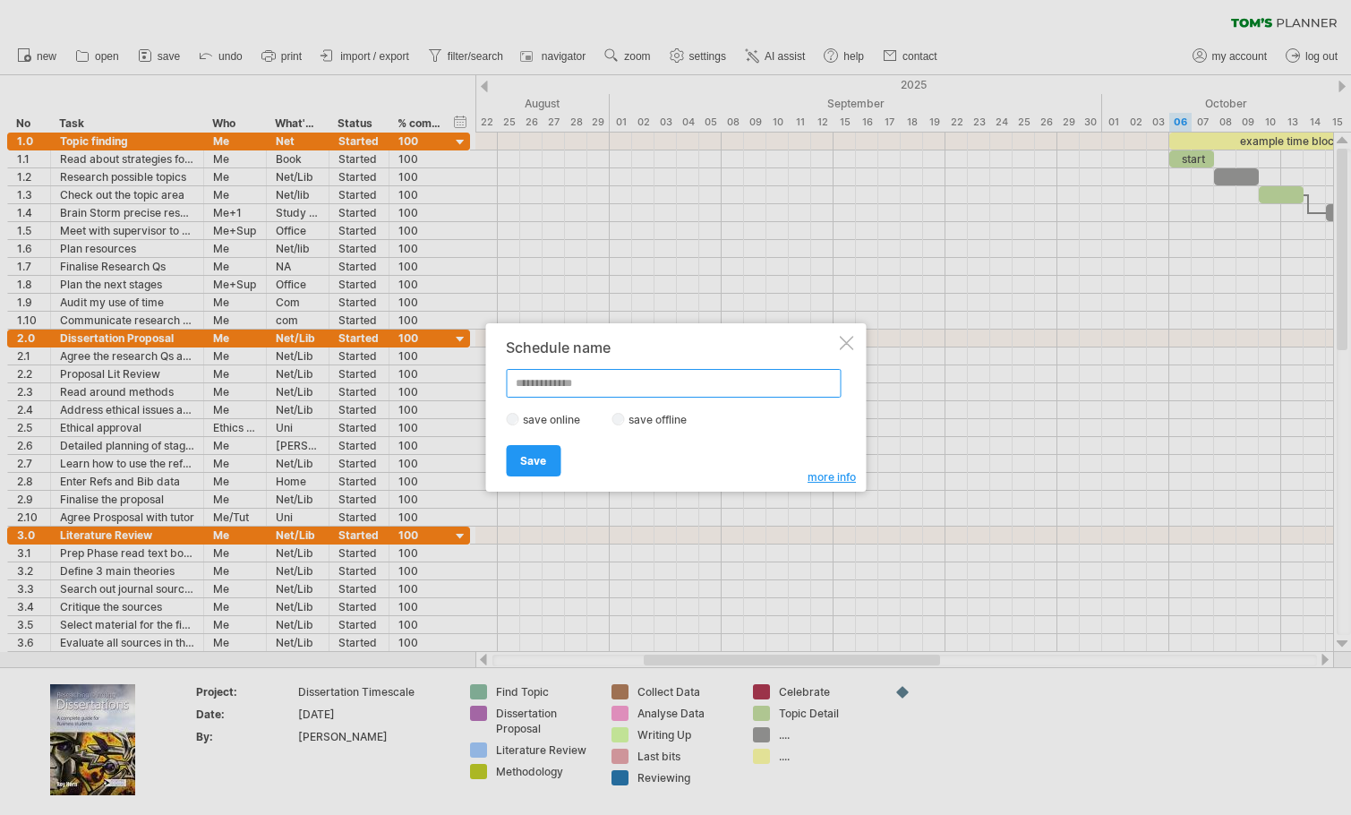
click at [569, 387] on input "text" at bounding box center [673, 383] width 335 height 29
type input "**********"
click at [543, 464] on span "Save" at bounding box center [533, 460] width 26 height 13
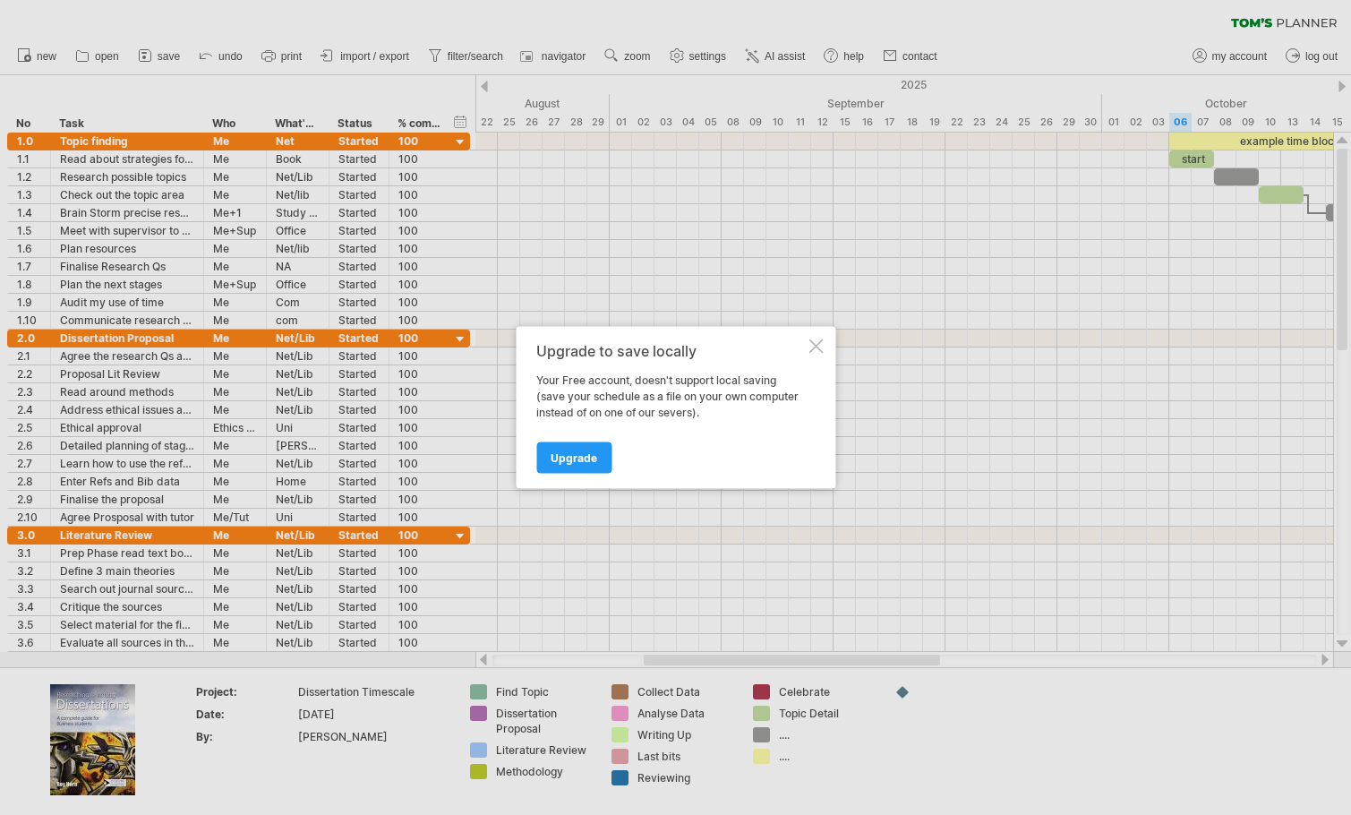
click at [821, 341] on div at bounding box center [816, 346] width 14 height 14
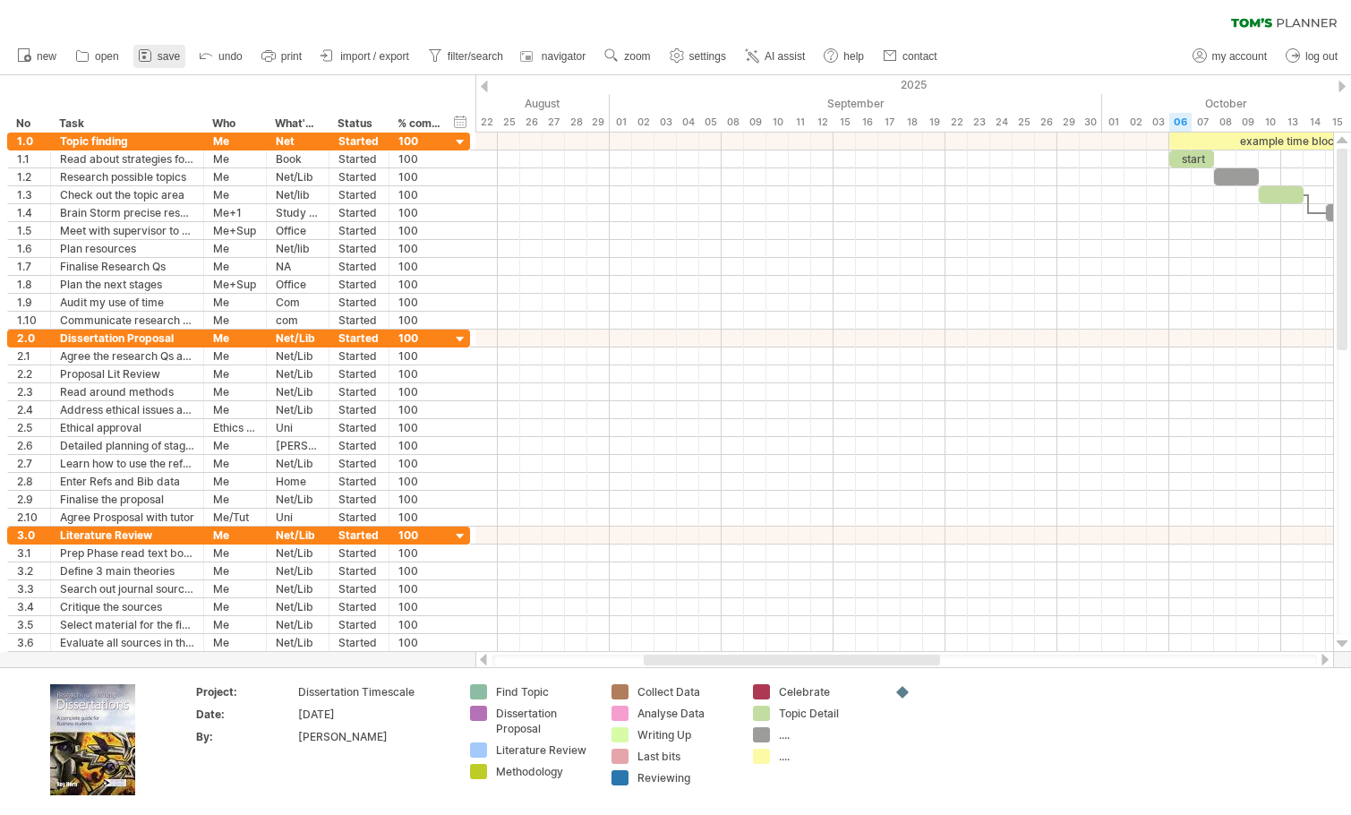
click at [159, 47] on link "save" at bounding box center [159, 56] width 52 height 23
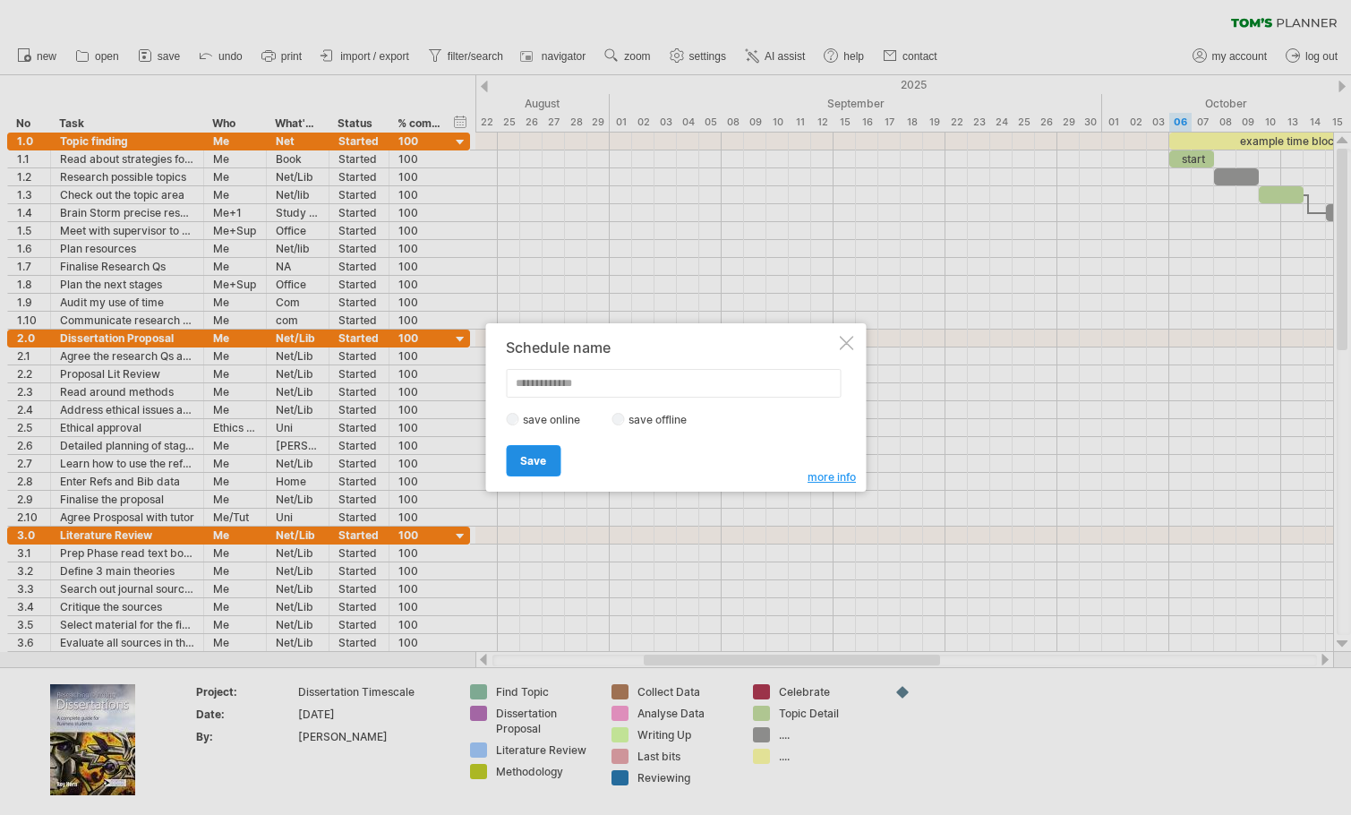
click at [522, 460] on span "Save" at bounding box center [533, 460] width 26 height 13
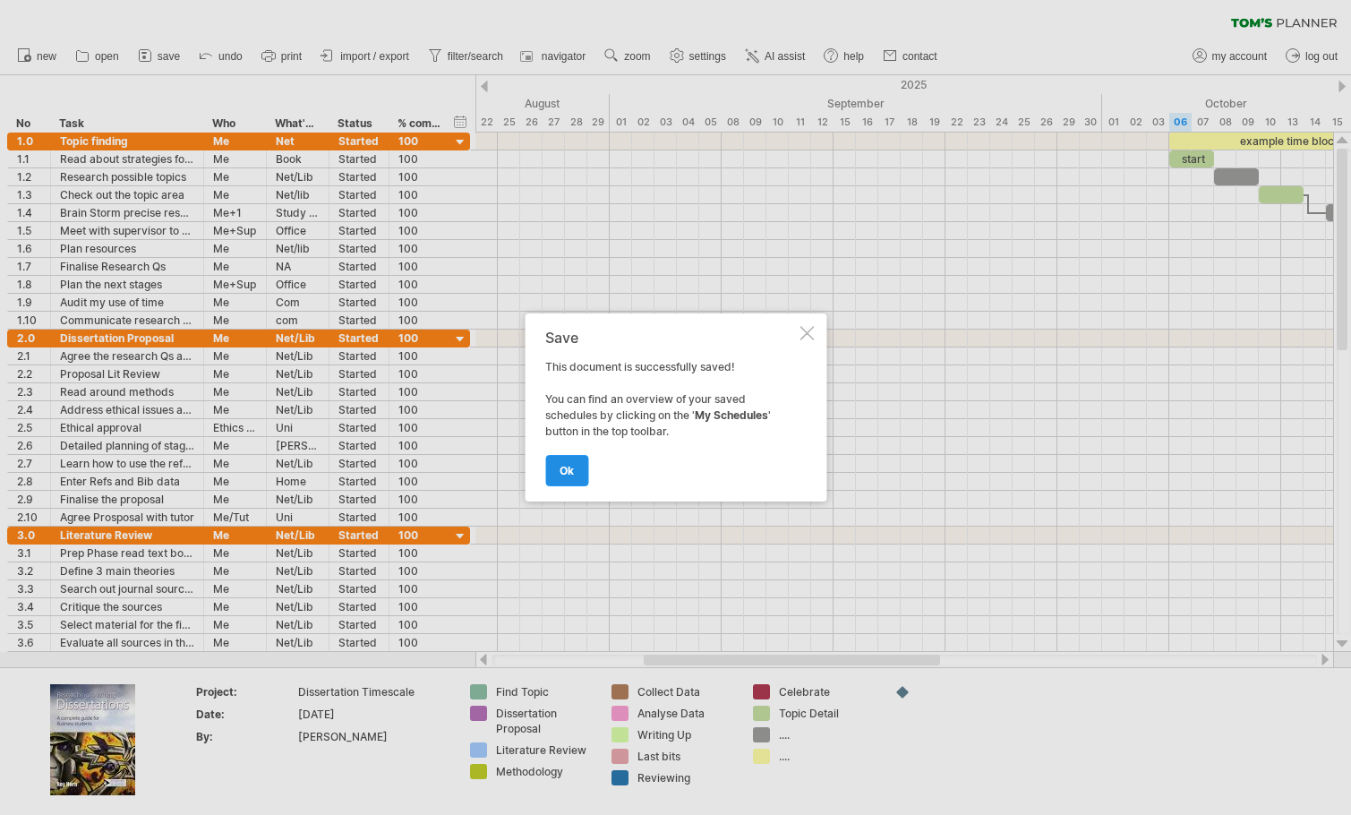
click at [565, 467] on span "ok" at bounding box center [567, 470] width 14 height 13
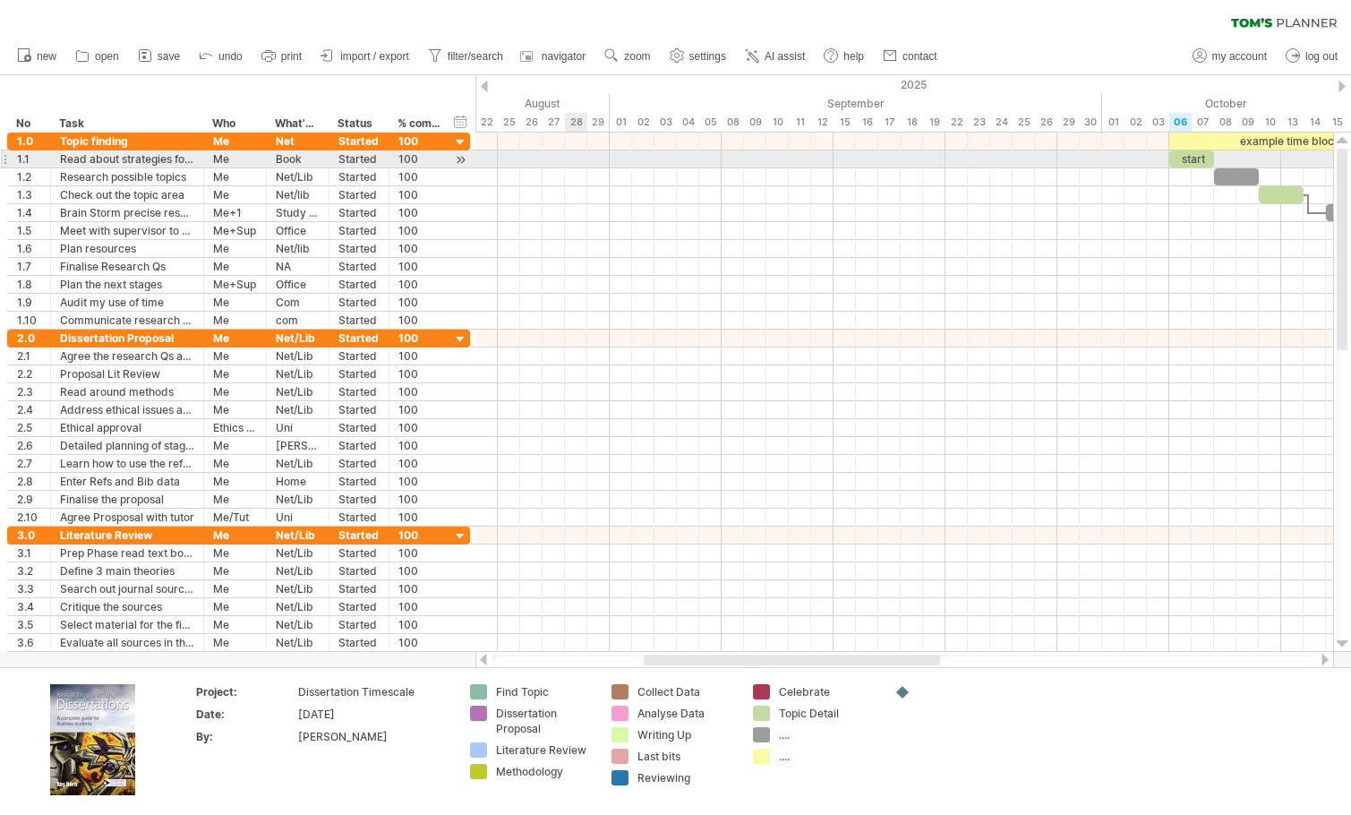
click at [568, 162] on div at bounding box center [904, 159] width 858 height 18
